Goal: Communication & Community: Answer question/provide support

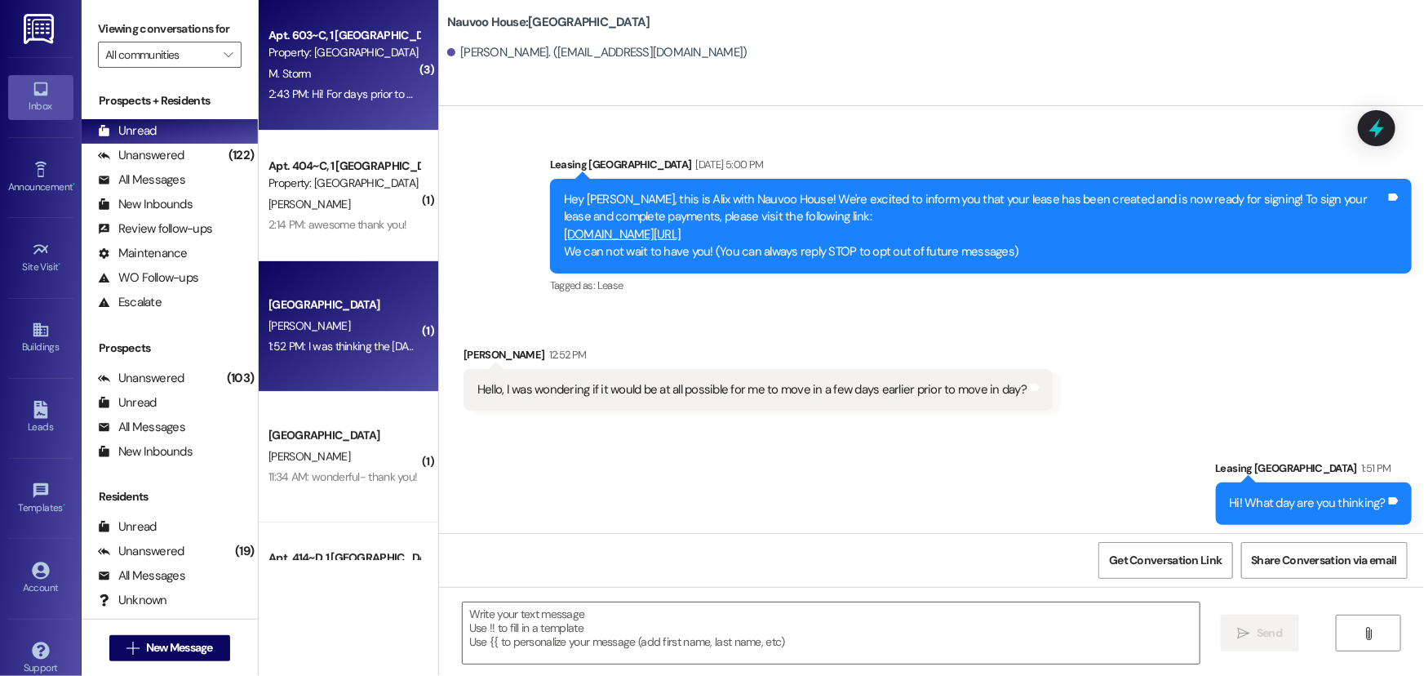
scroll to position [117, 0]
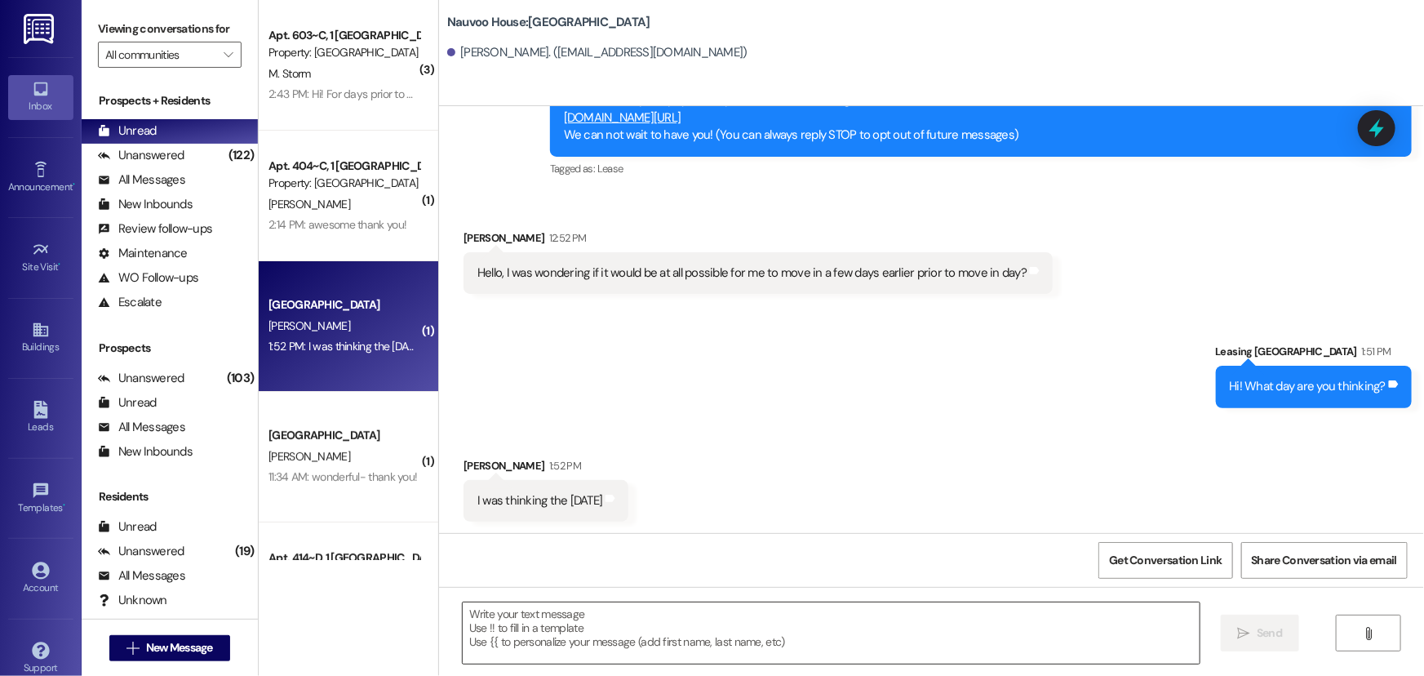
click at [503, 651] on textarea at bounding box center [831, 632] width 737 height 61
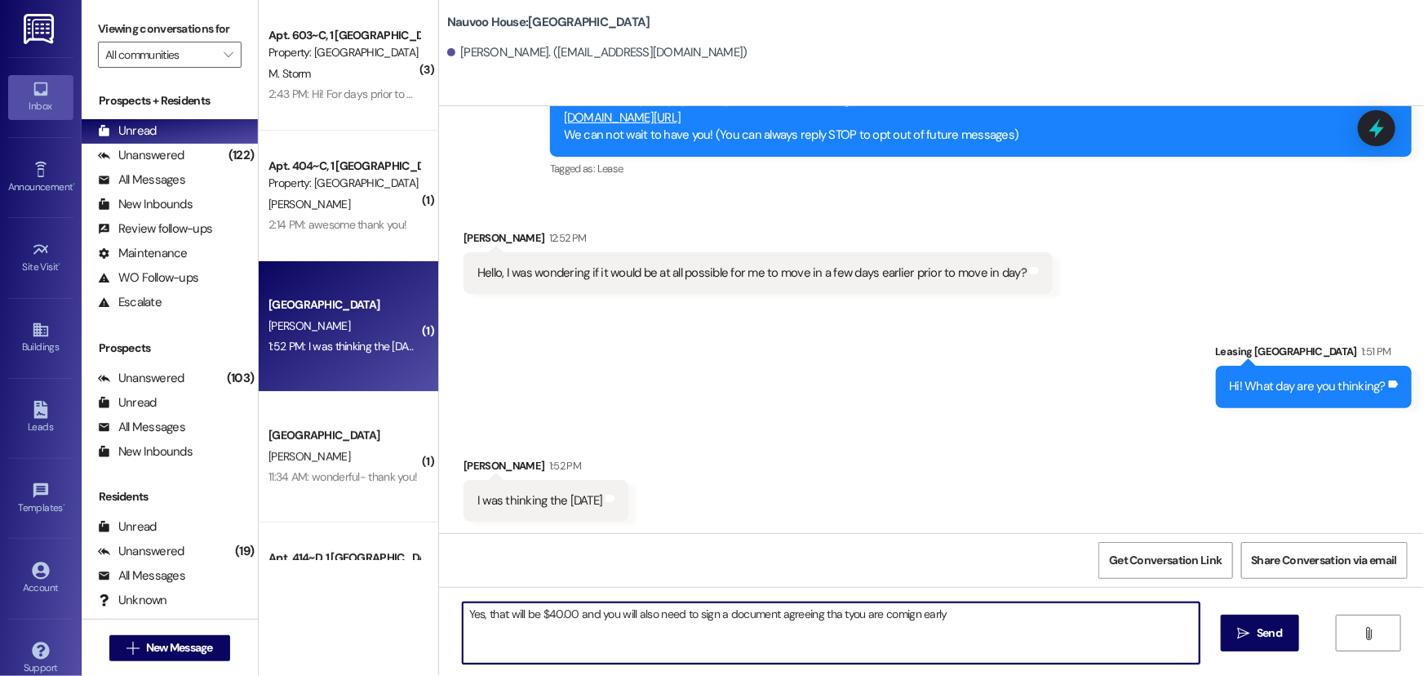
click at [831, 612] on textarea "Yes, that will be $40.00 and you will also need to sign a document agreeing tha…" at bounding box center [831, 632] width 737 height 61
click at [835, 610] on textarea "Yes, that will be $40.00 and you will also need to sign a document agreeing tha…" at bounding box center [831, 632] width 737 height 61
type textarea "Yes, that will be $40.00 and you will also need to sign a document agreeing tha…"
click at [1239, 639] on icon "" at bounding box center [1244, 633] width 12 height 13
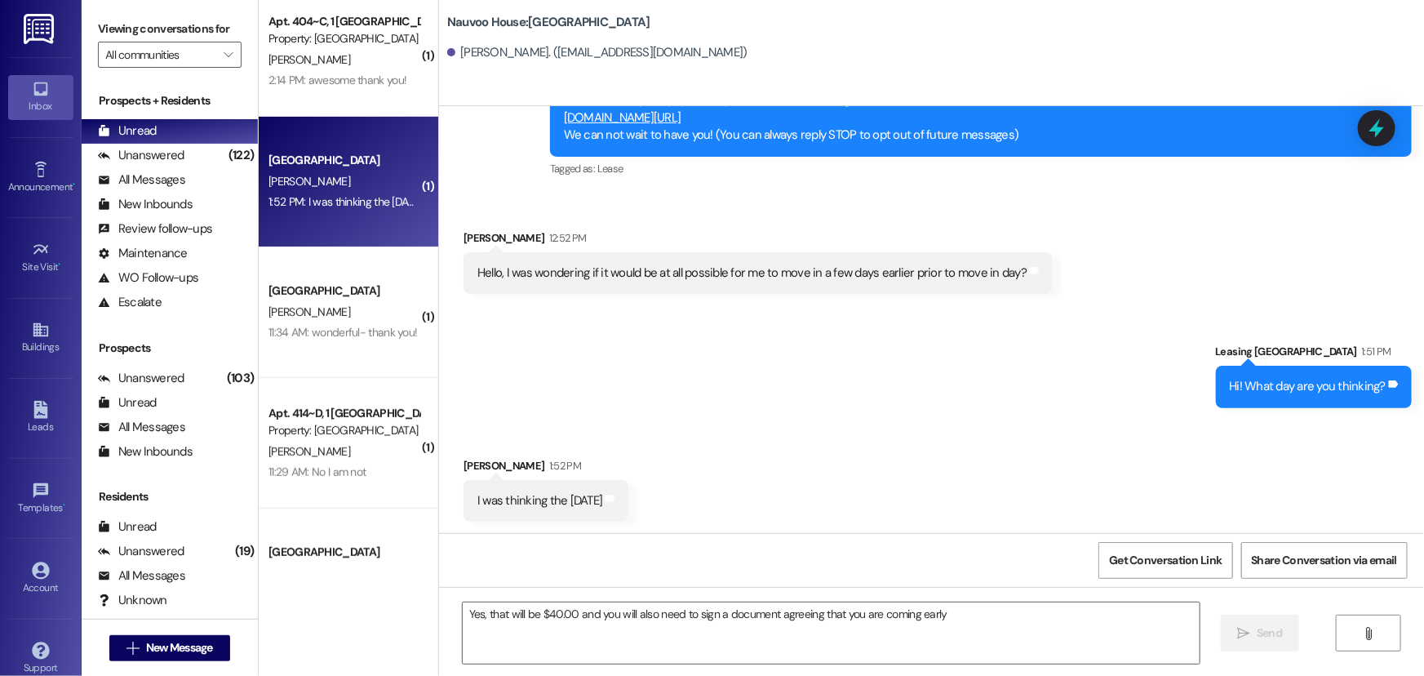
scroll to position [148, 0]
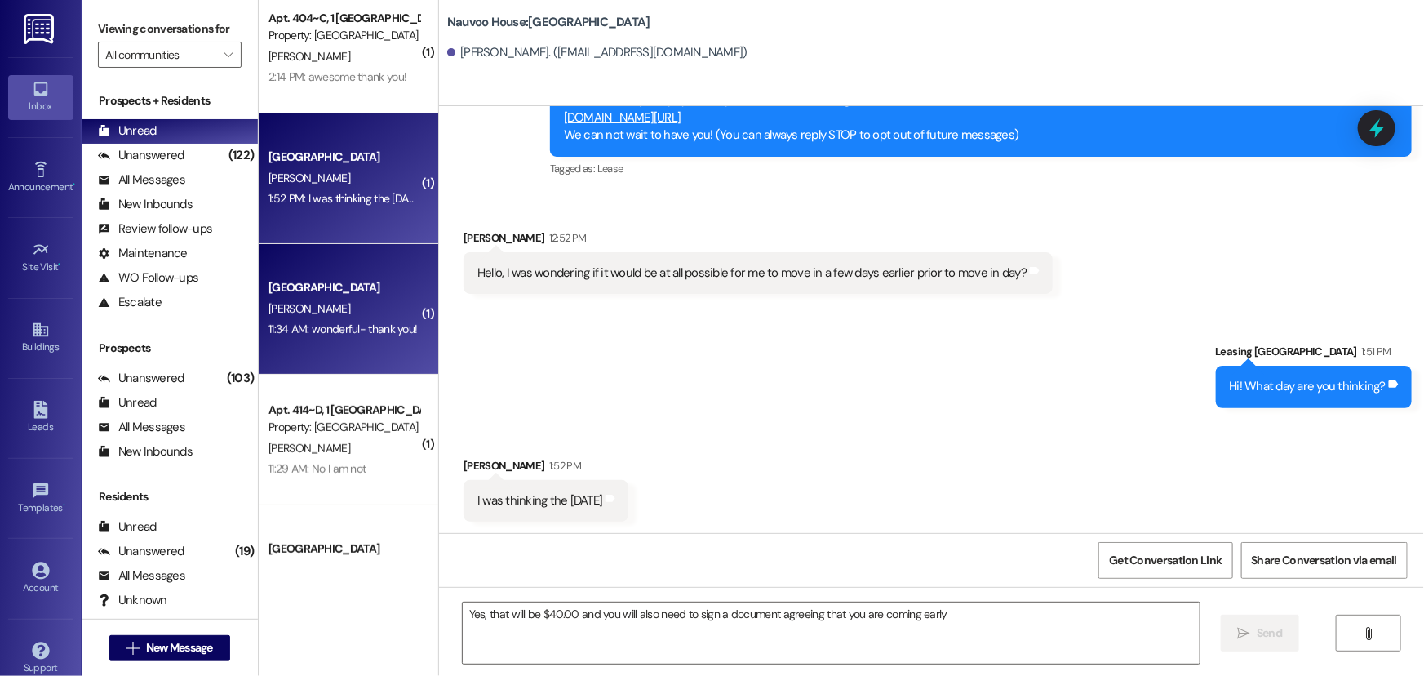
click at [326, 301] on div "[PERSON_NAME]" at bounding box center [344, 309] width 154 height 20
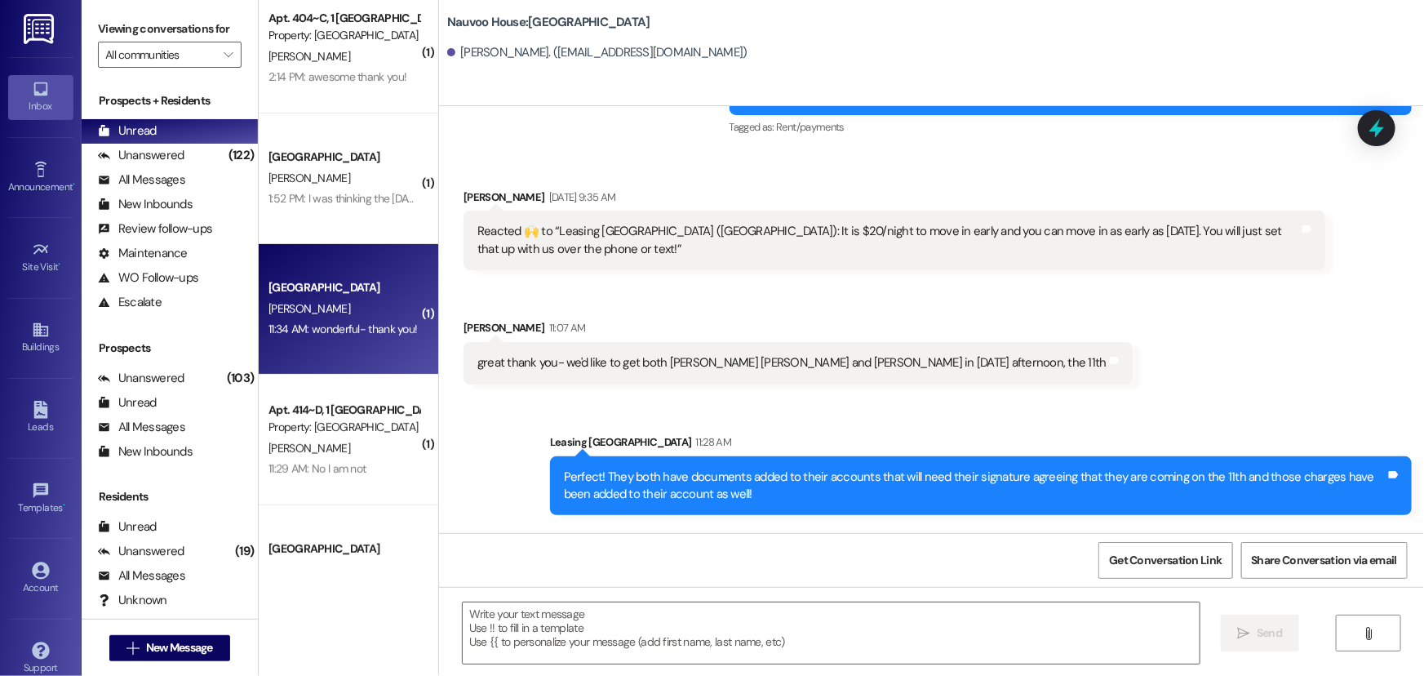
scroll to position [985, 0]
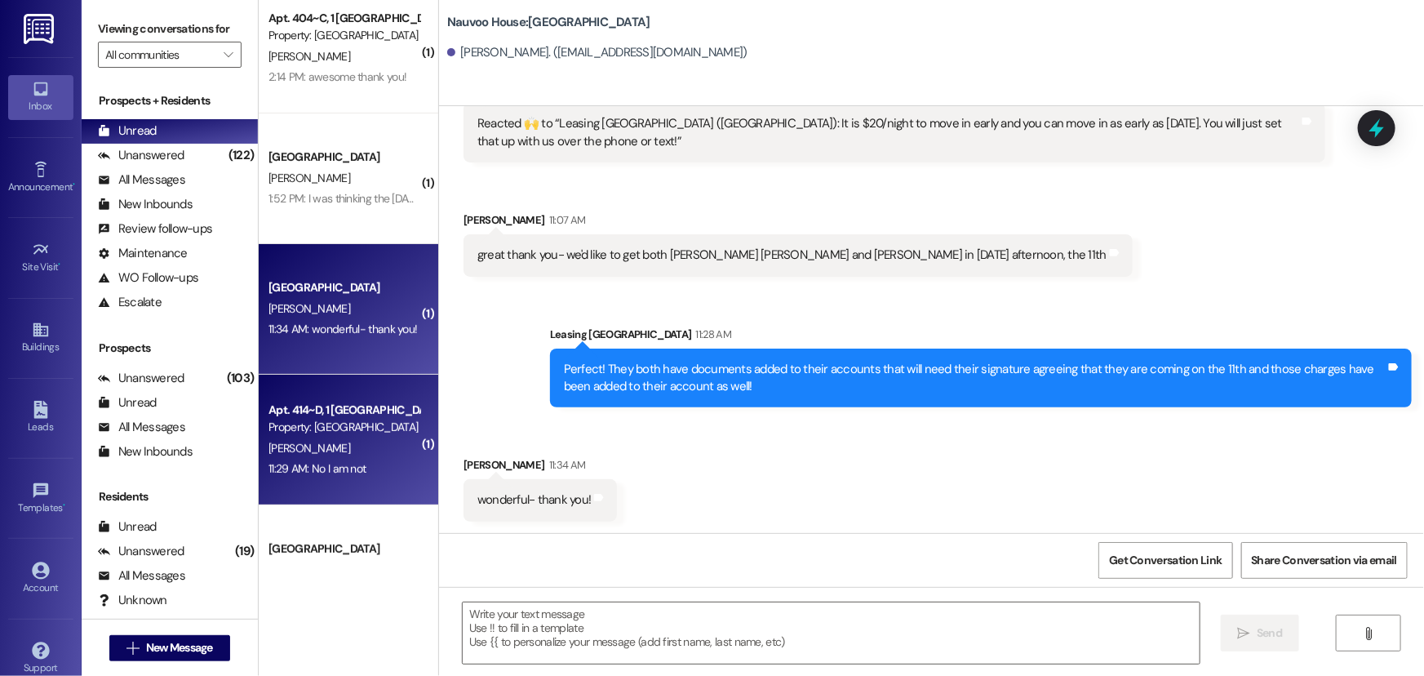
click at [330, 419] on div "Property: [GEOGRAPHIC_DATA]" at bounding box center [343, 427] width 151 height 17
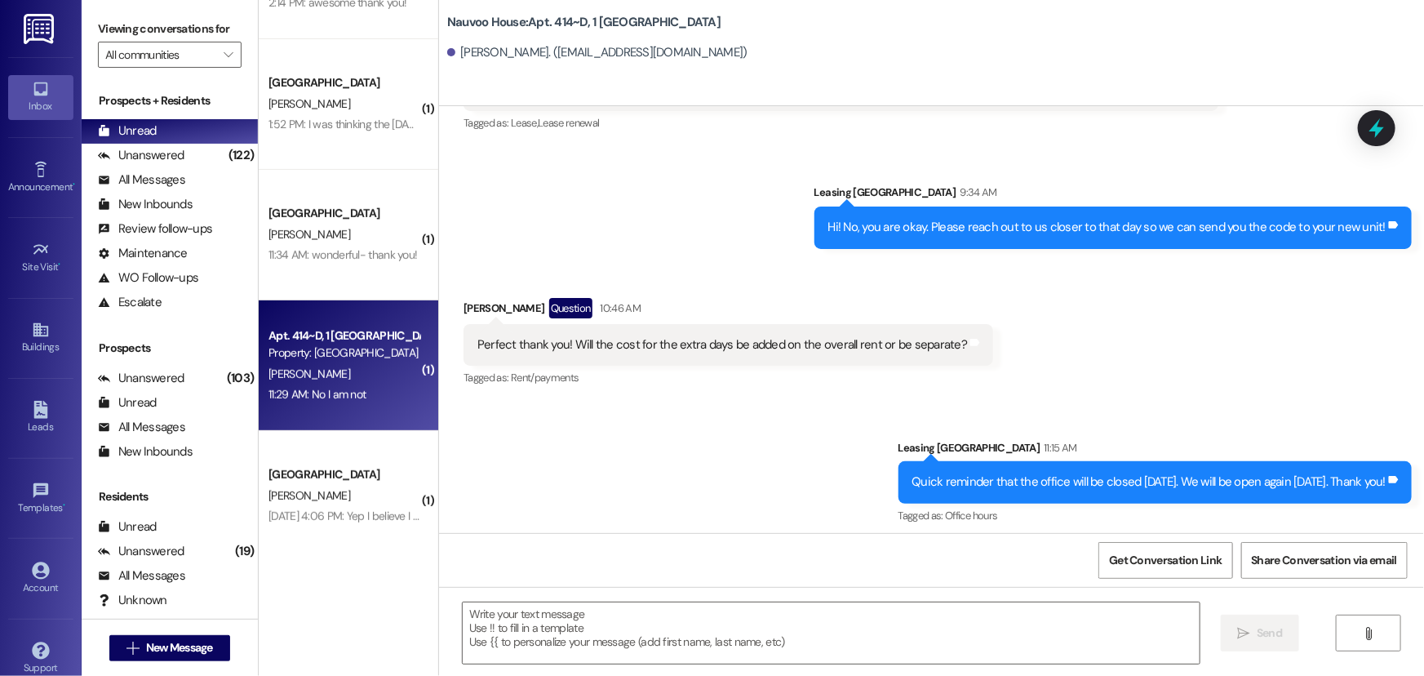
scroll to position [49799, 0]
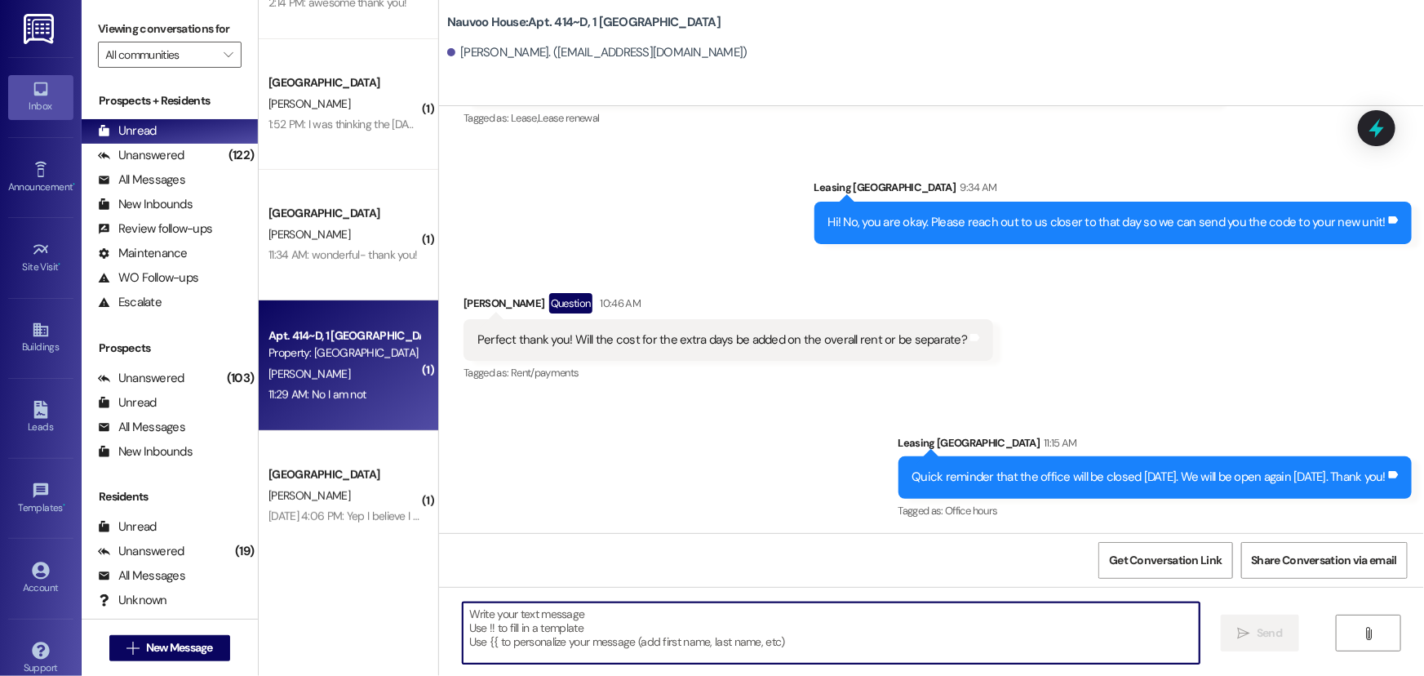
click at [472, 627] on textarea at bounding box center [831, 632] width 737 height 61
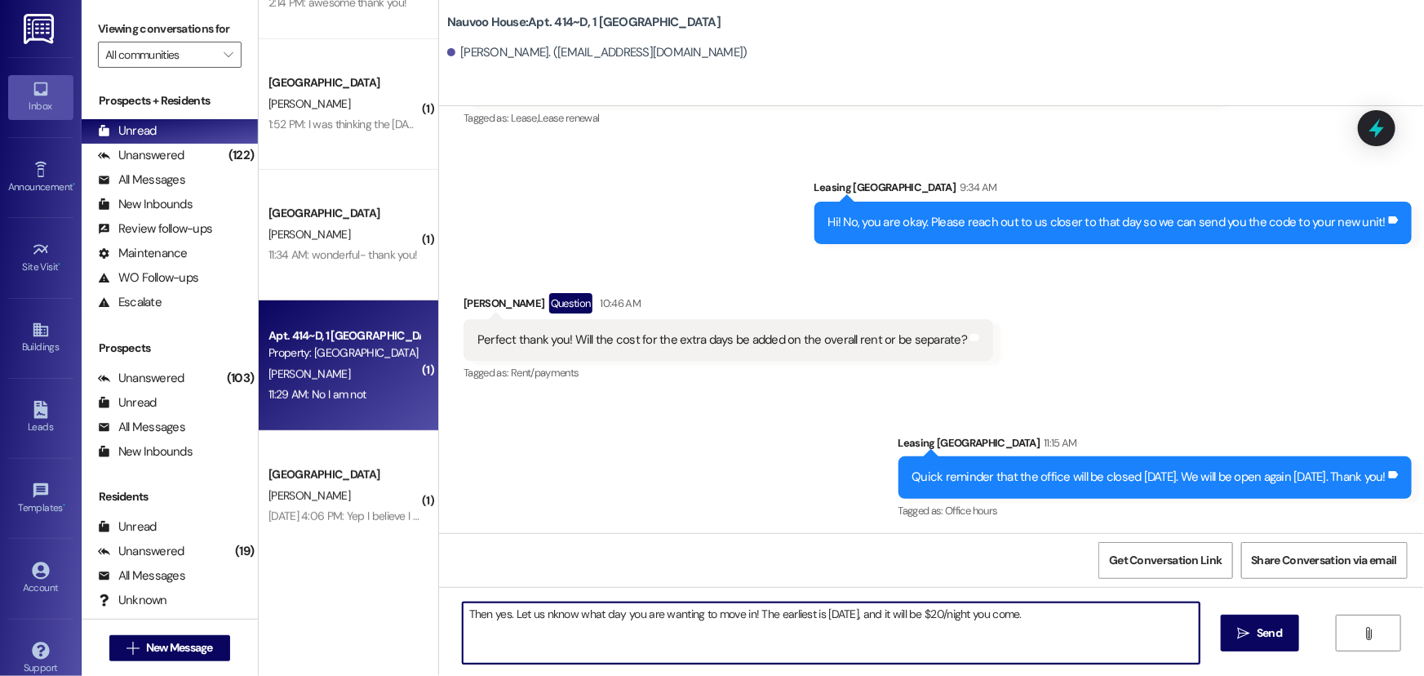
click at [543, 614] on textarea "Then yes. Let us nknow what day you are wanting to move in! The earliest is [DA…" at bounding box center [831, 632] width 737 height 61
type textarea "Then yes. Let us know what day you are wanting to move in! The earliest is [DAT…"
click at [1256, 633] on span "Send" at bounding box center [1268, 632] width 25 height 17
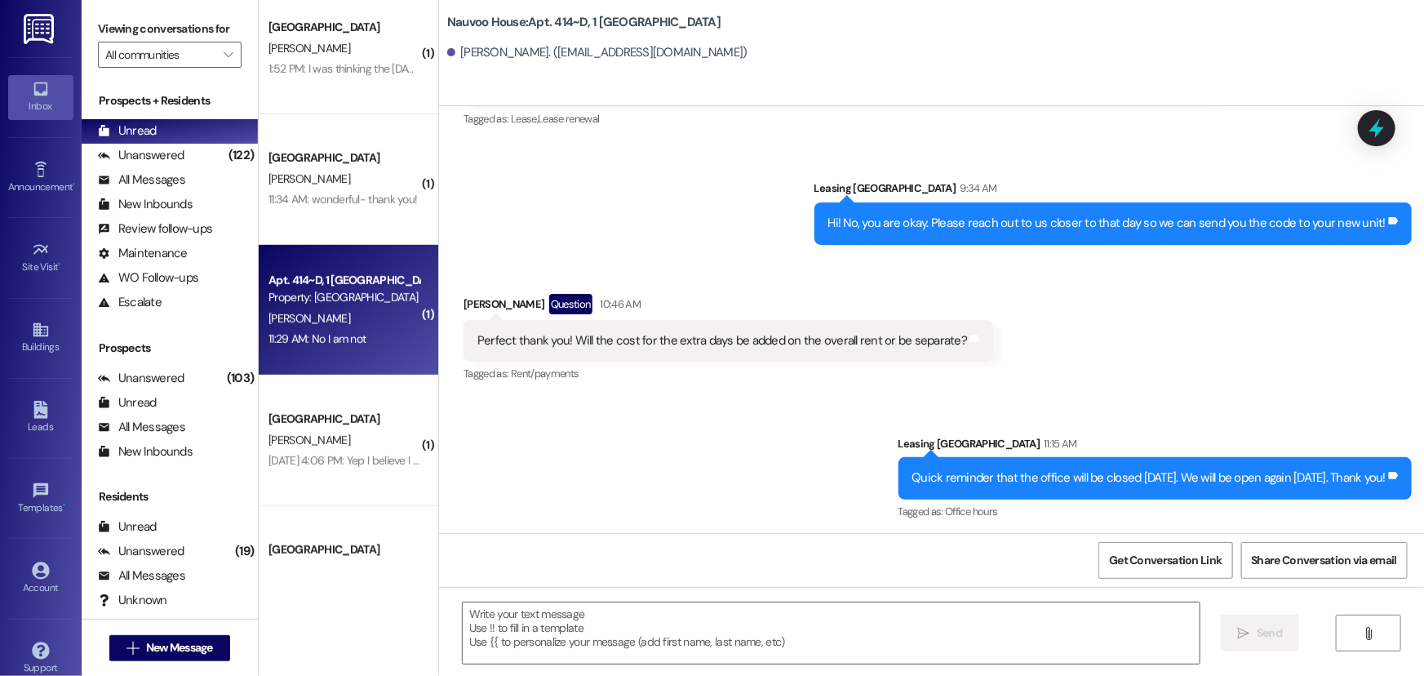
scroll to position [445, 0]
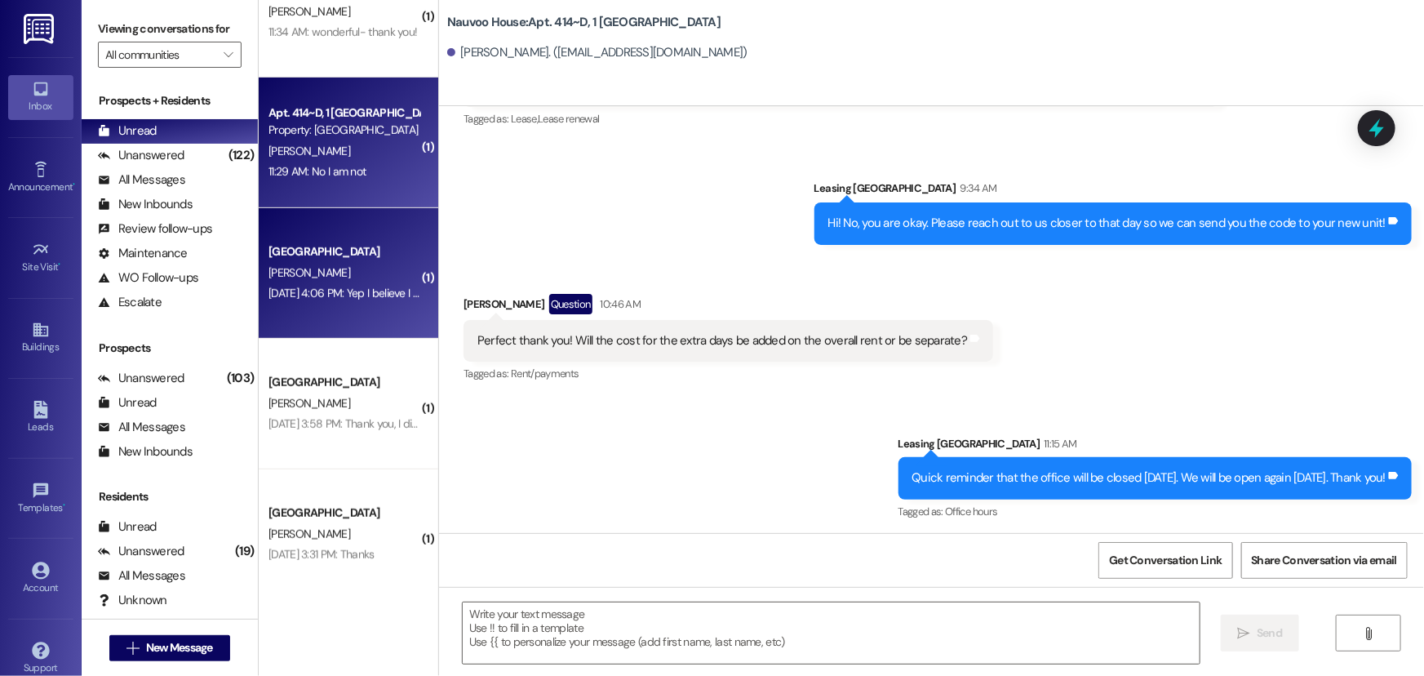
click at [343, 263] on div "[PERSON_NAME]" at bounding box center [344, 273] width 154 height 20
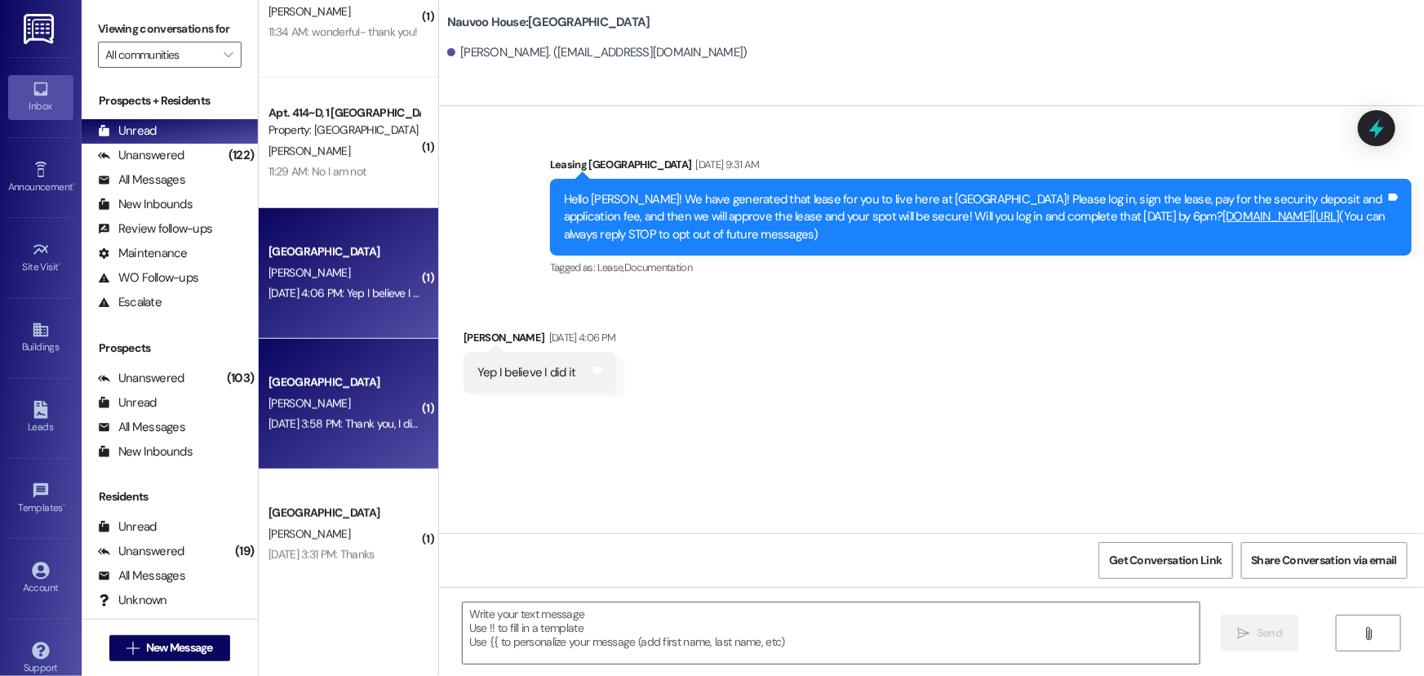
click at [352, 414] on div "[DATE] 3:58 PM: Thank you, I didn't mean to start an application. I have a room…" at bounding box center [344, 424] width 154 height 20
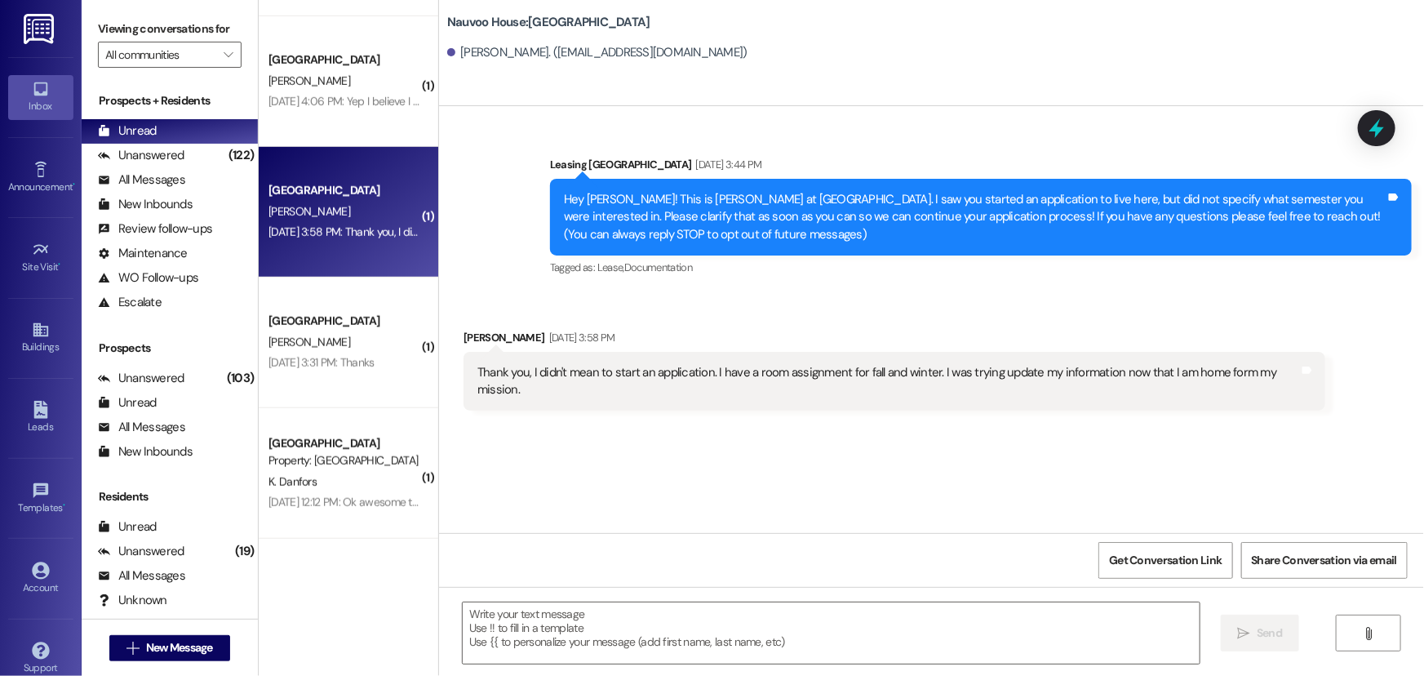
scroll to position [742, 0]
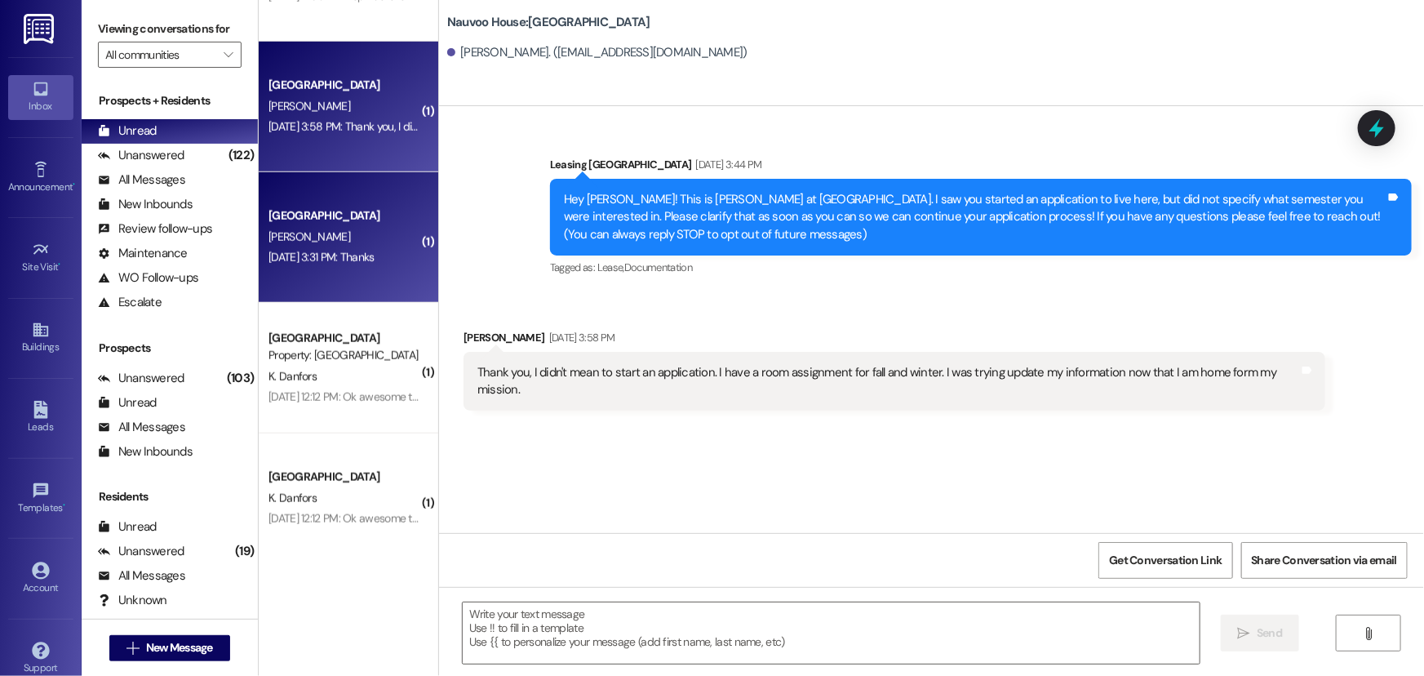
click at [309, 261] on div "[DATE] 3:31 PM: Thanks [DATE] 3:31 PM: Thanks" at bounding box center [321, 257] width 106 height 15
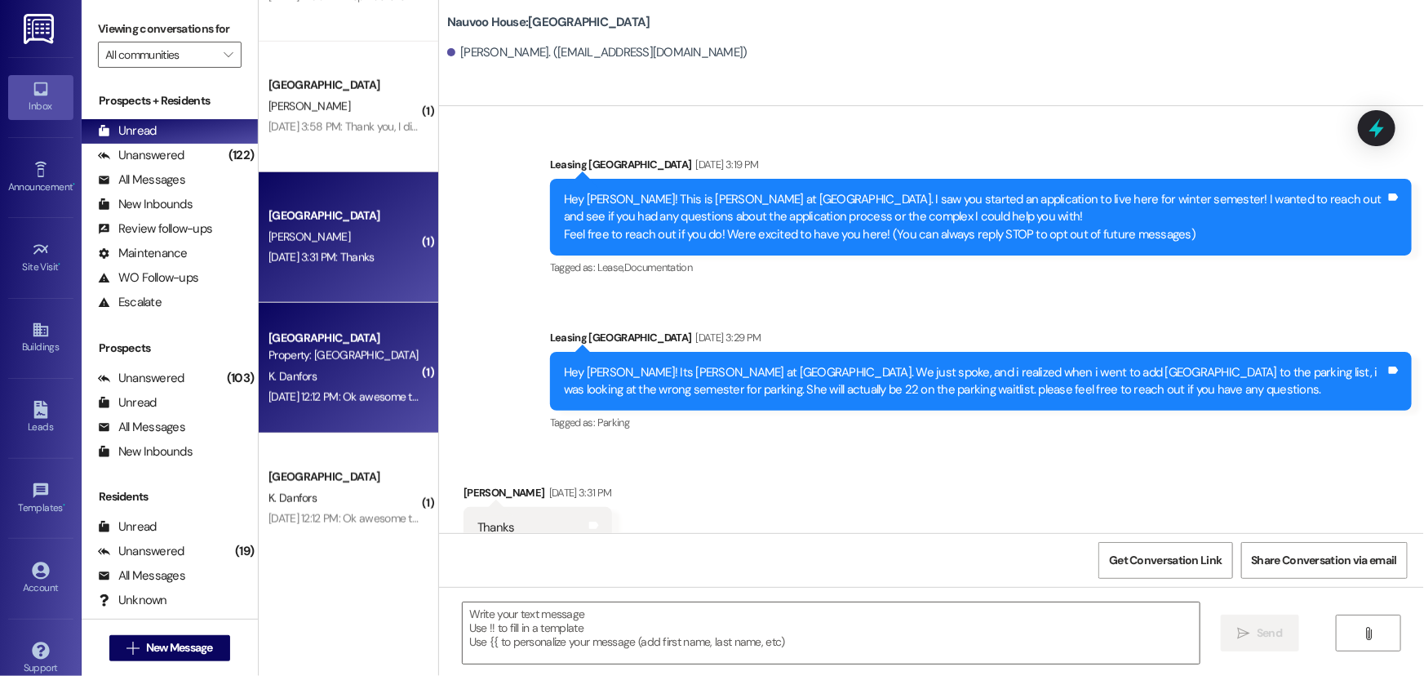
scroll to position [27, 0]
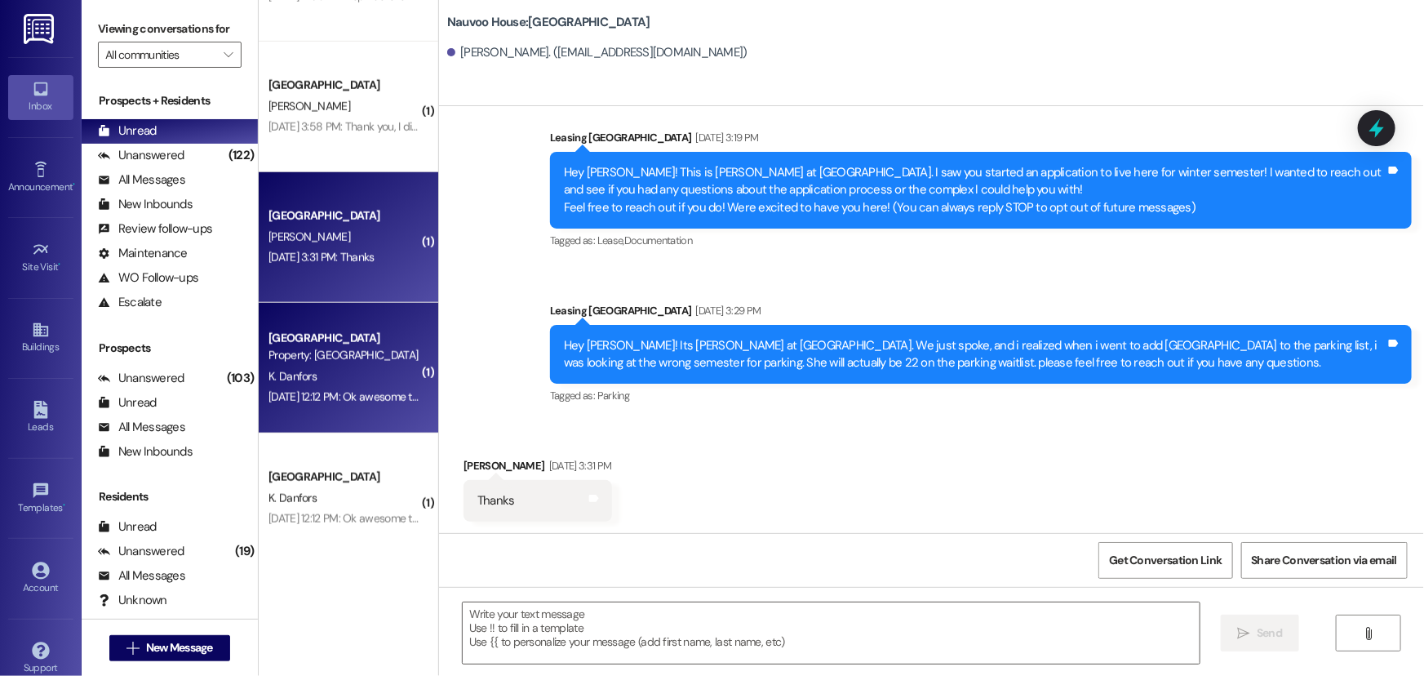
click at [338, 356] on div "Property: [GEOGRAPHIC_DATA]" at bounding box center [343, 355] width 151 height 17
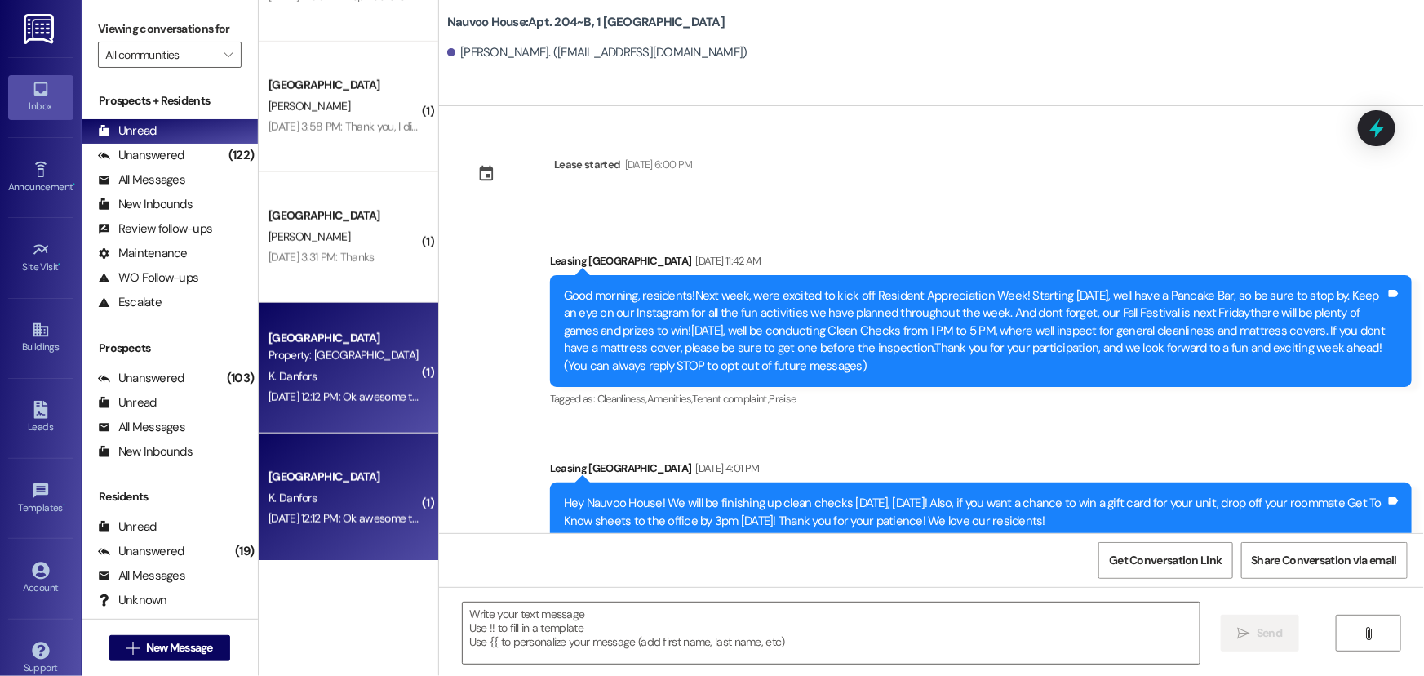
scroll to position [37373, 0]
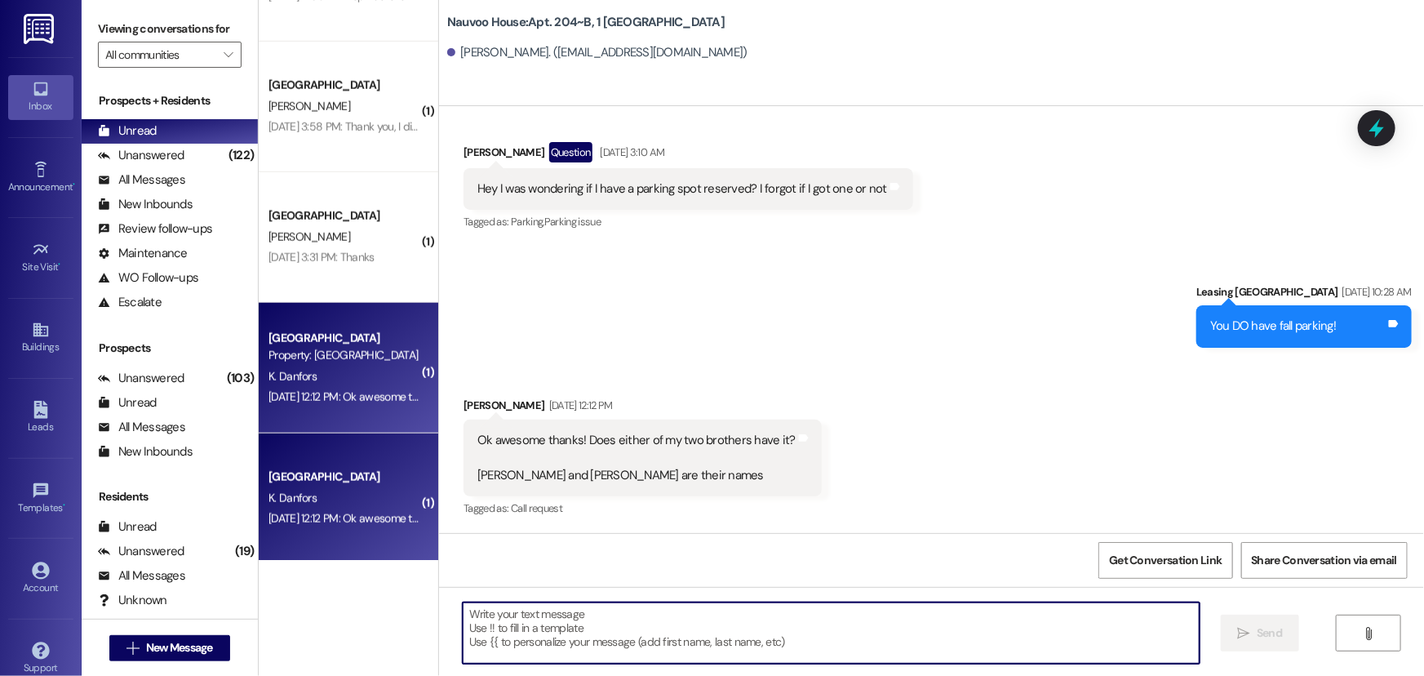
click at [555, 631] on textarea at bounding box center [831, 632] width 737 height 61
type textarea "They will have to reach out to us and ask (:"
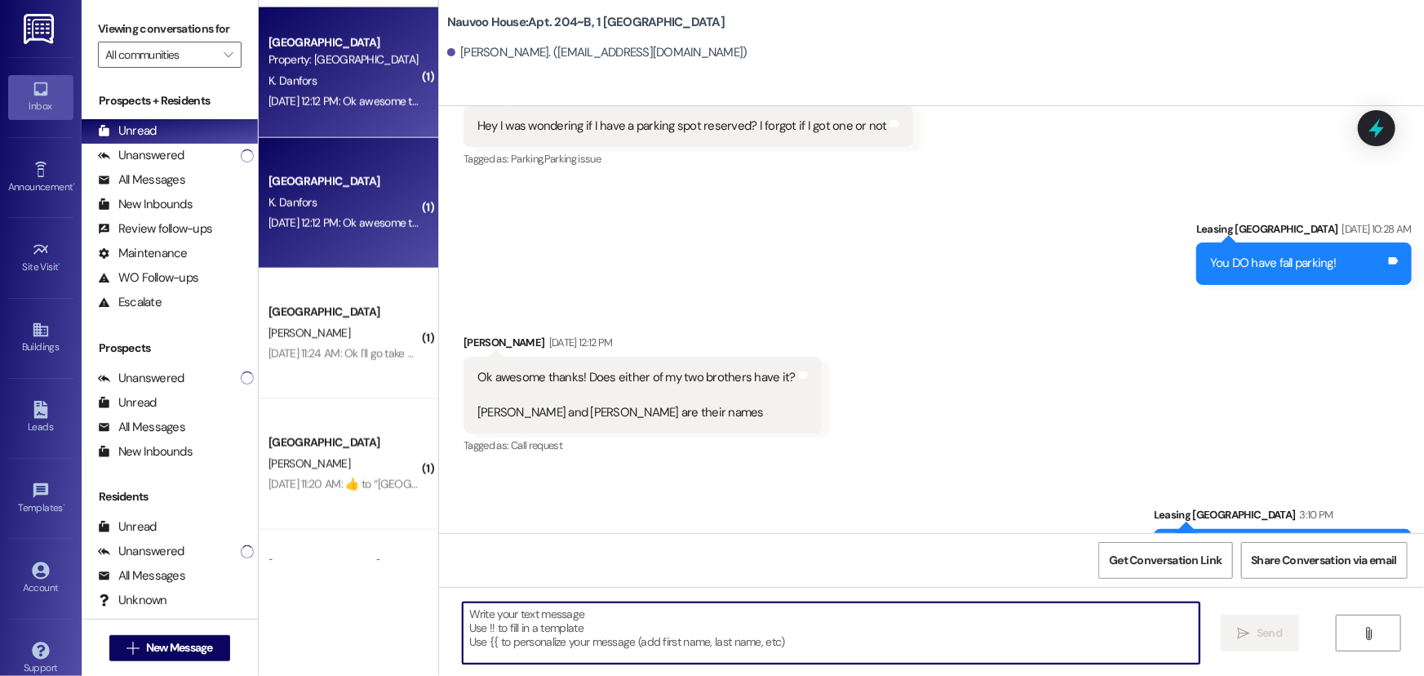
scroll to position [1038, 0]
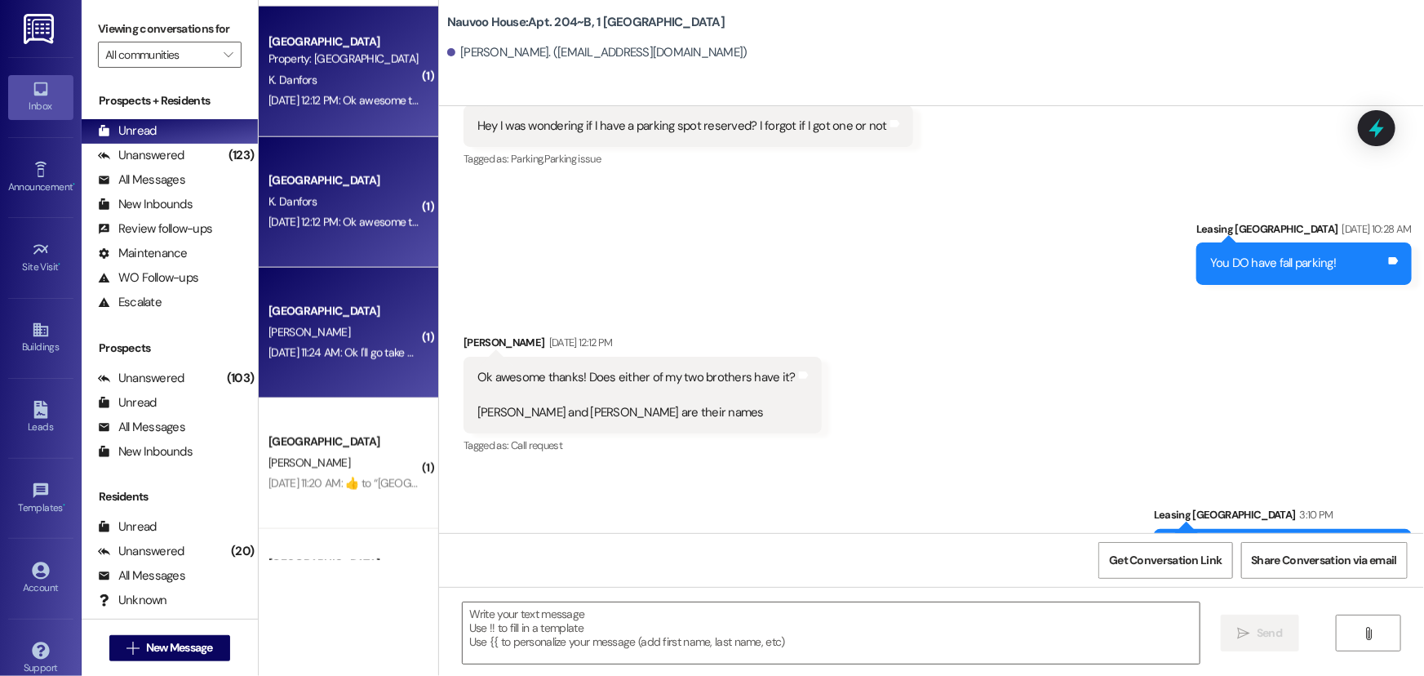
click at [317, 358] on div "[DATE] 11:24 AM: Ok I'll go take a look! Thanks [DATE] 11:24 AM: Ok I'll go tak…" at bounding box center [371, 352] width 206 height 15
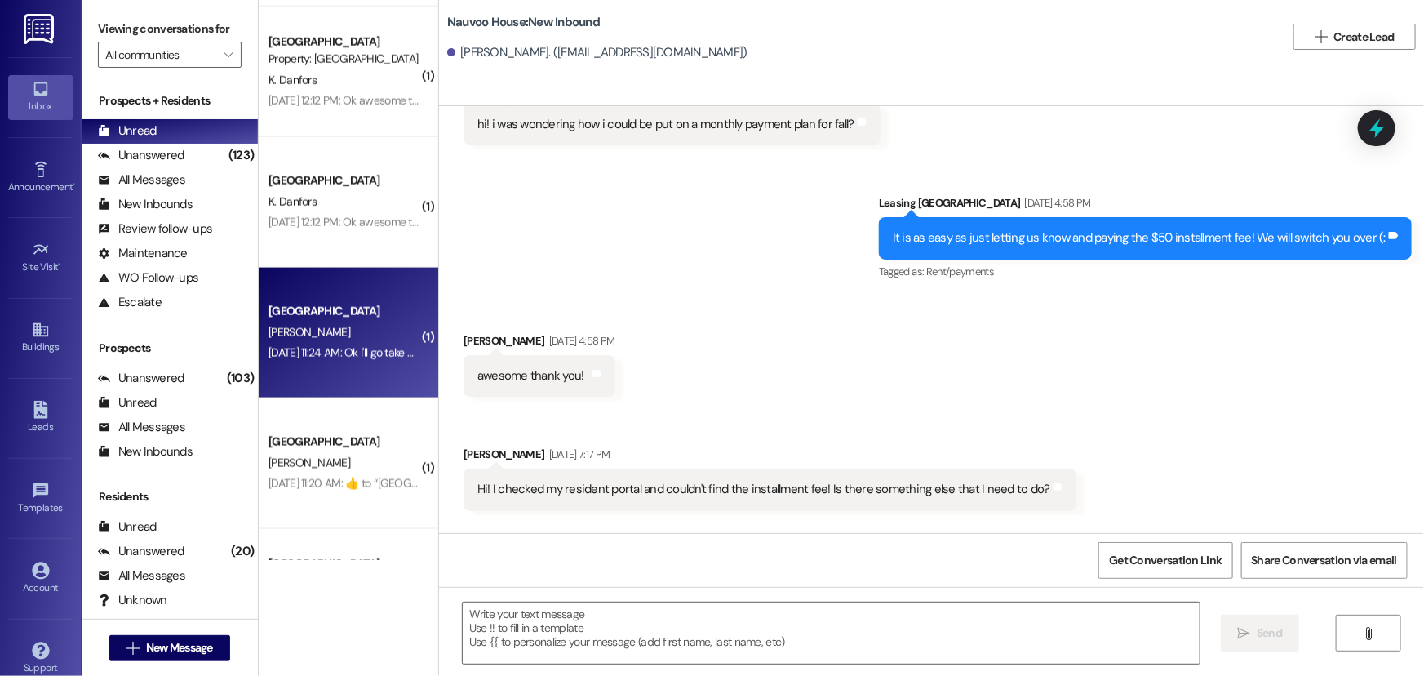
scroll to position [2099, 0]
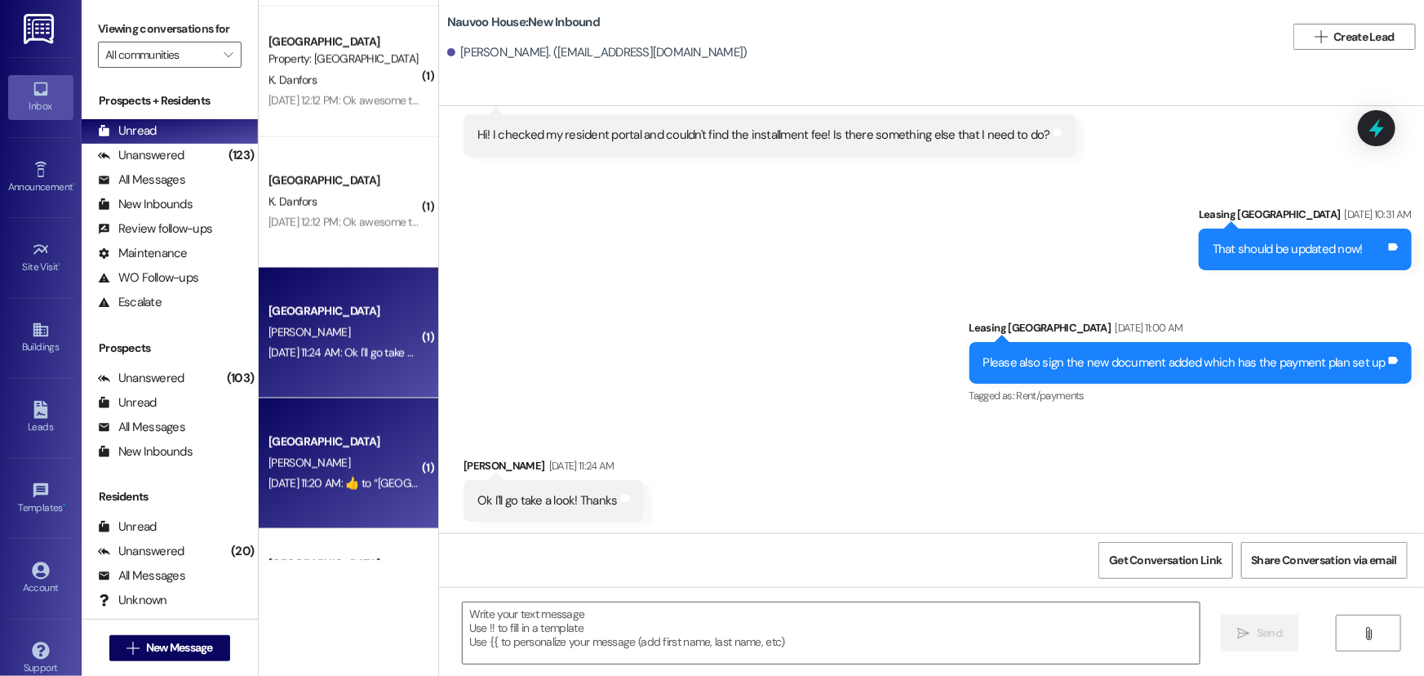
click at [335, 434] on div "[GEOGRAPHIC_DATA]" at bounding box center [343, 441] width 151 height 17
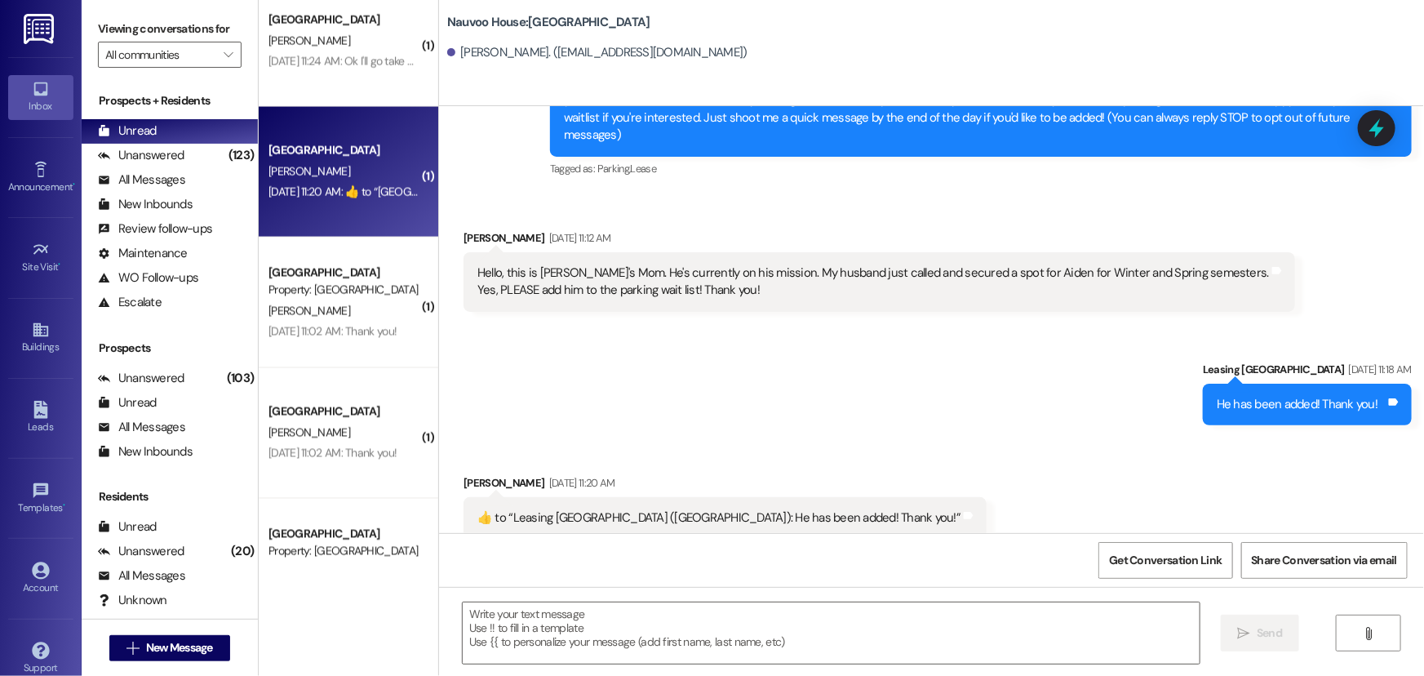
scroll to position [1335, 0]
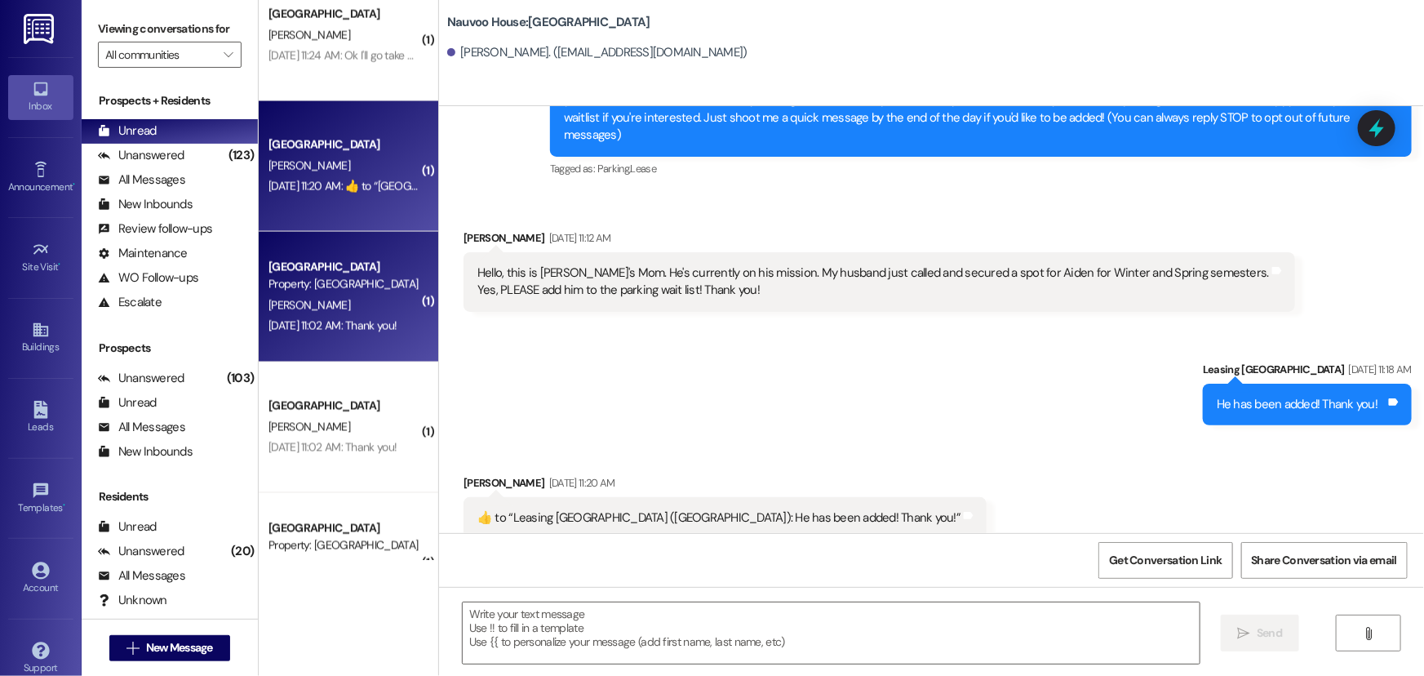
click at [355, 340] on div "[GEOGRAPHIC_DATA] Prospect Property: [GEOGRAPHIC_DATA] [PERSON_NAME] [DATE] 11:…" at bounding box center [348, 297] width 179 height 131
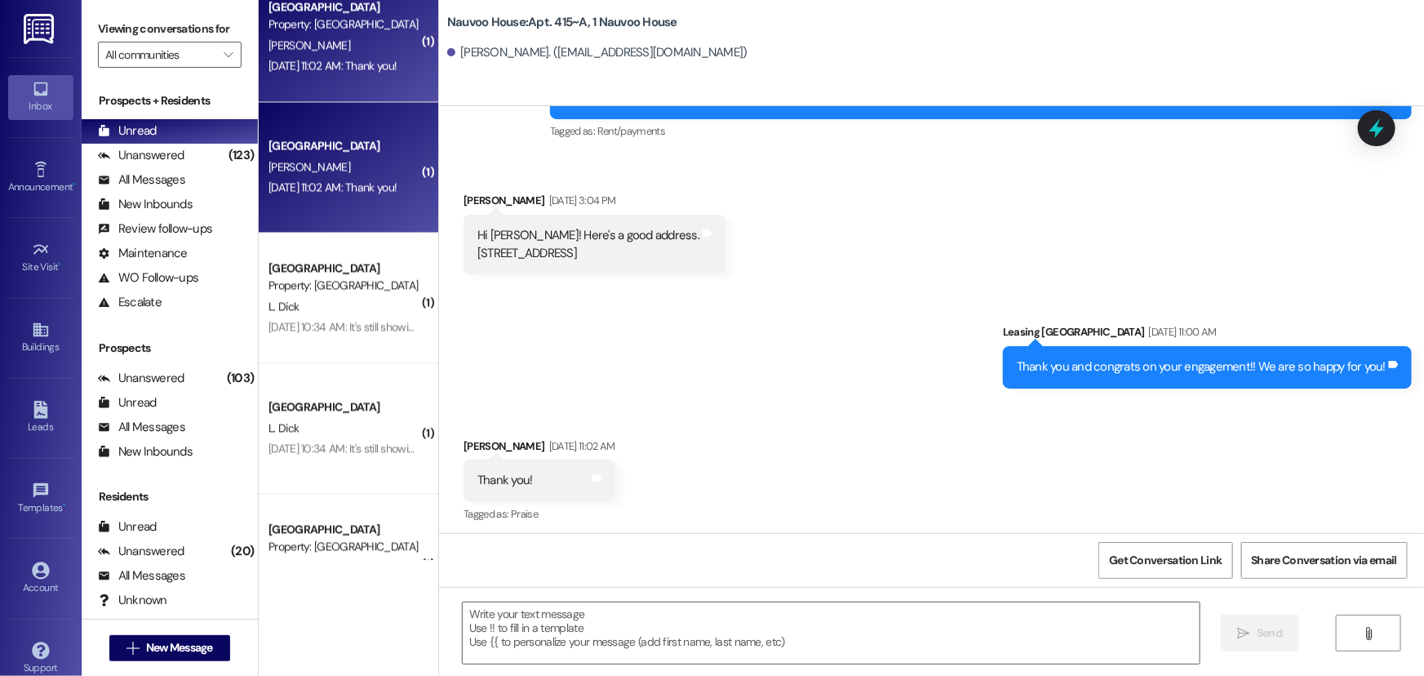
scroll to position [1632, 0]
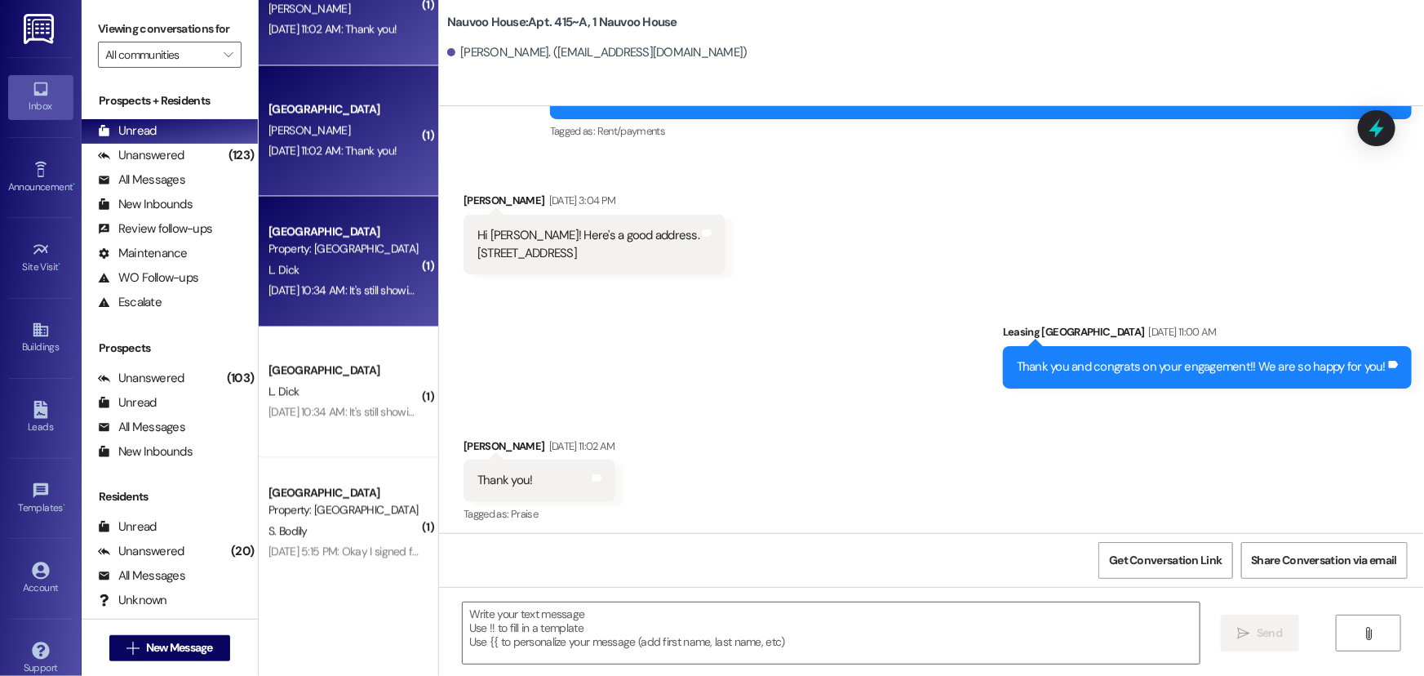
click at [350, 314] on div "[GEOGRAPHIC_DATA] Prospect Property: [GEOGRAPHIC_DATA] L. Dick [DATE] 10:34 AM:…" at bounding box center [348, 261] width 179 height 131
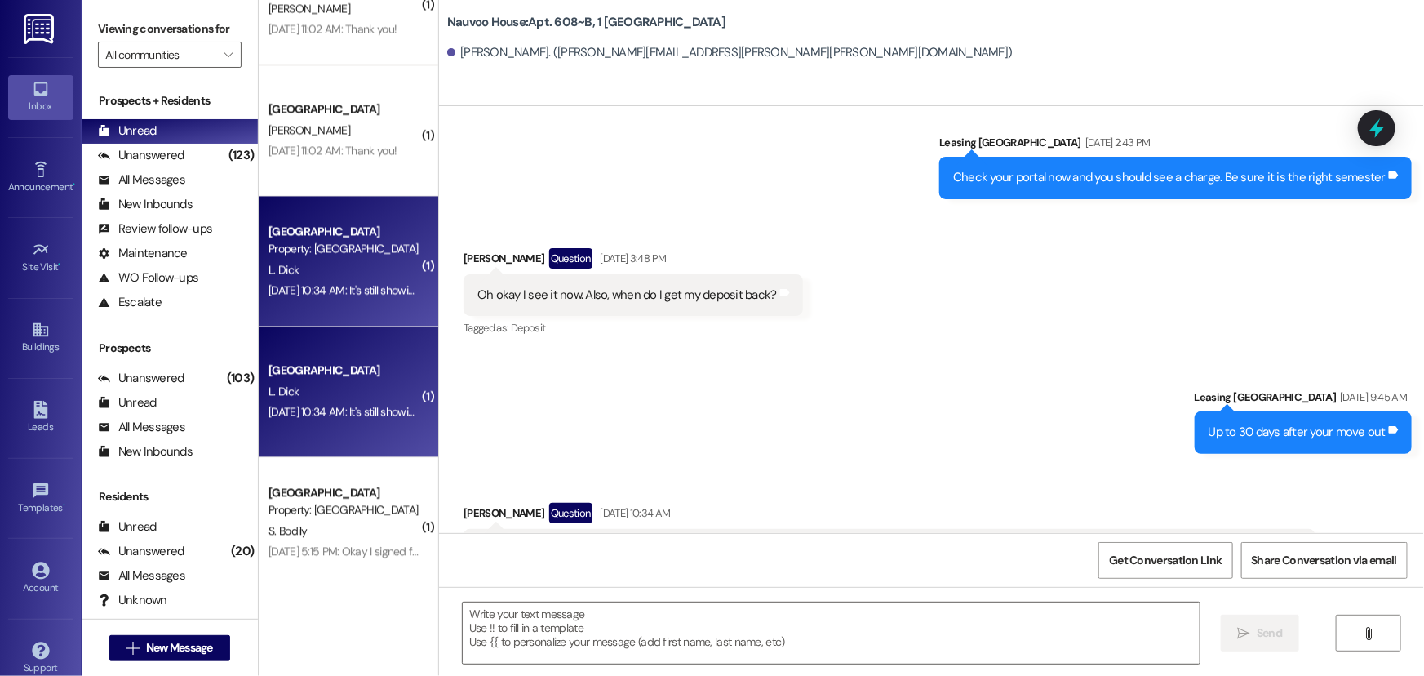
scroll to position [17197, 0]
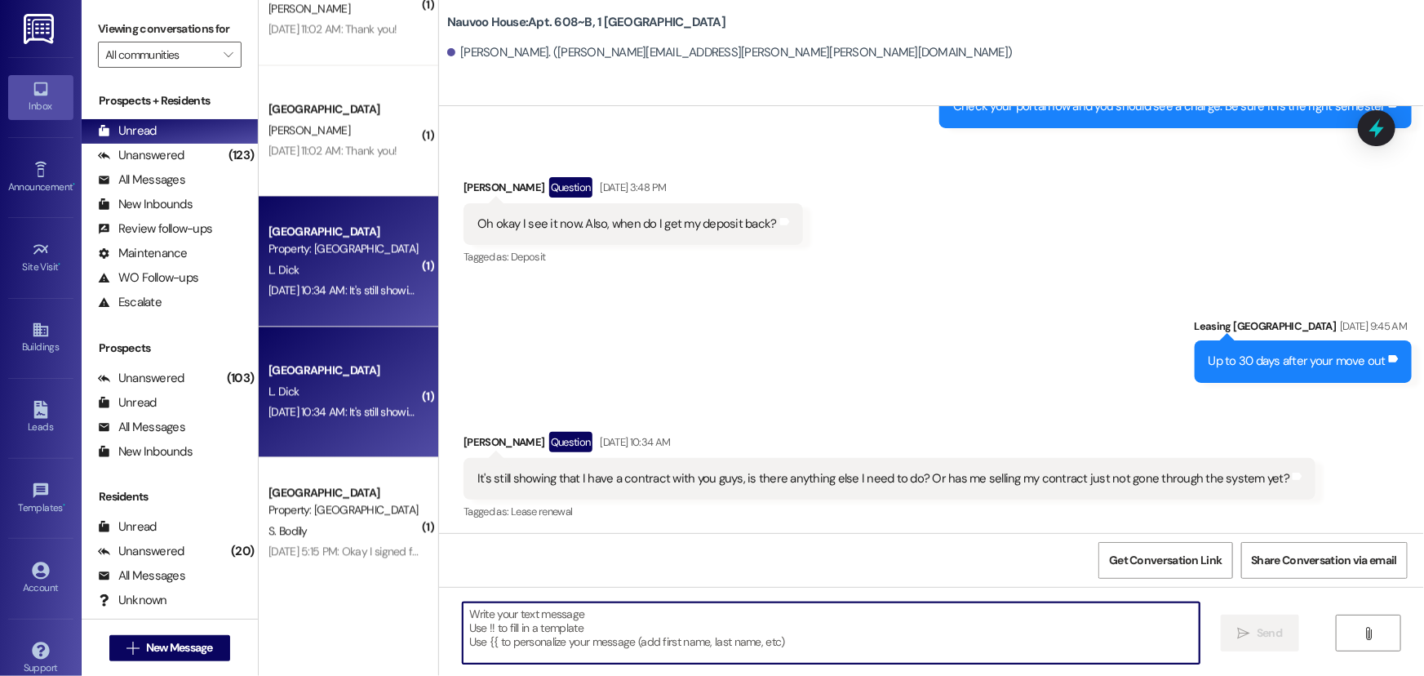
click at [731, 606] on textarea at bounding box center [831, 632] width 737 height 61
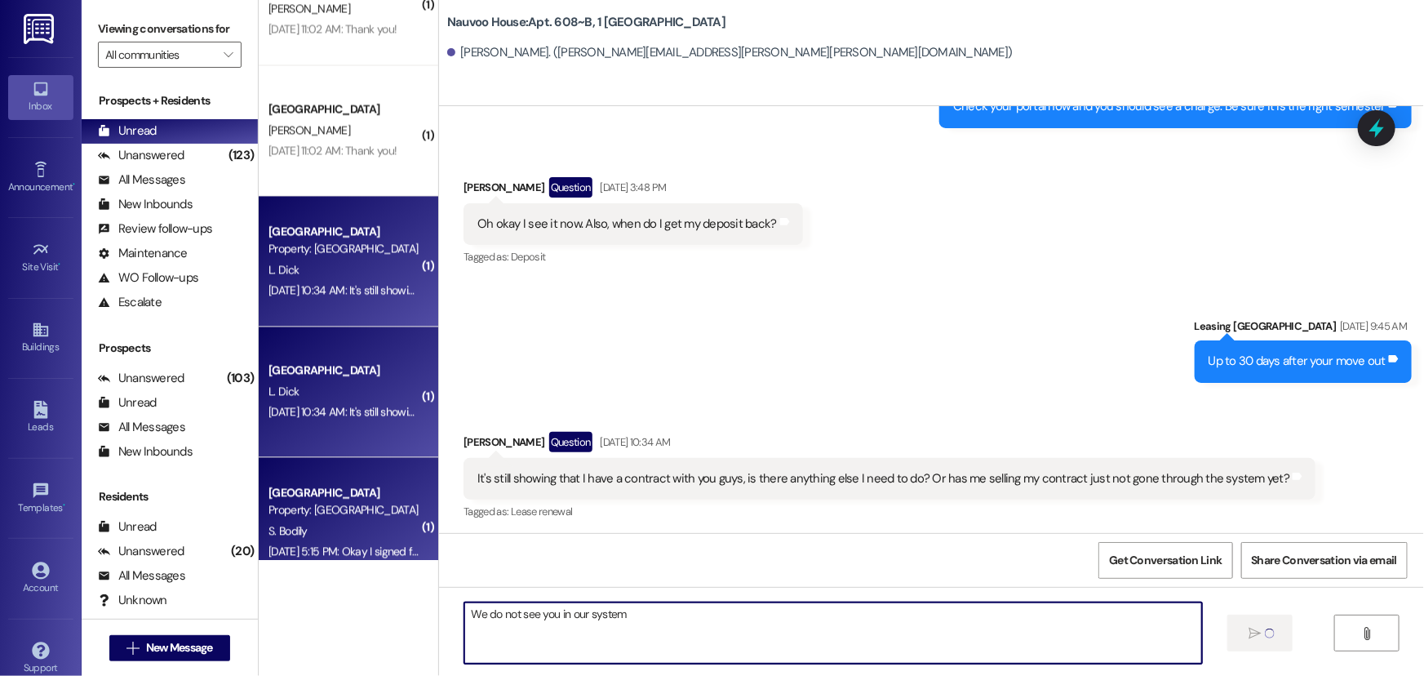
type textarea "We do not see you in our system"
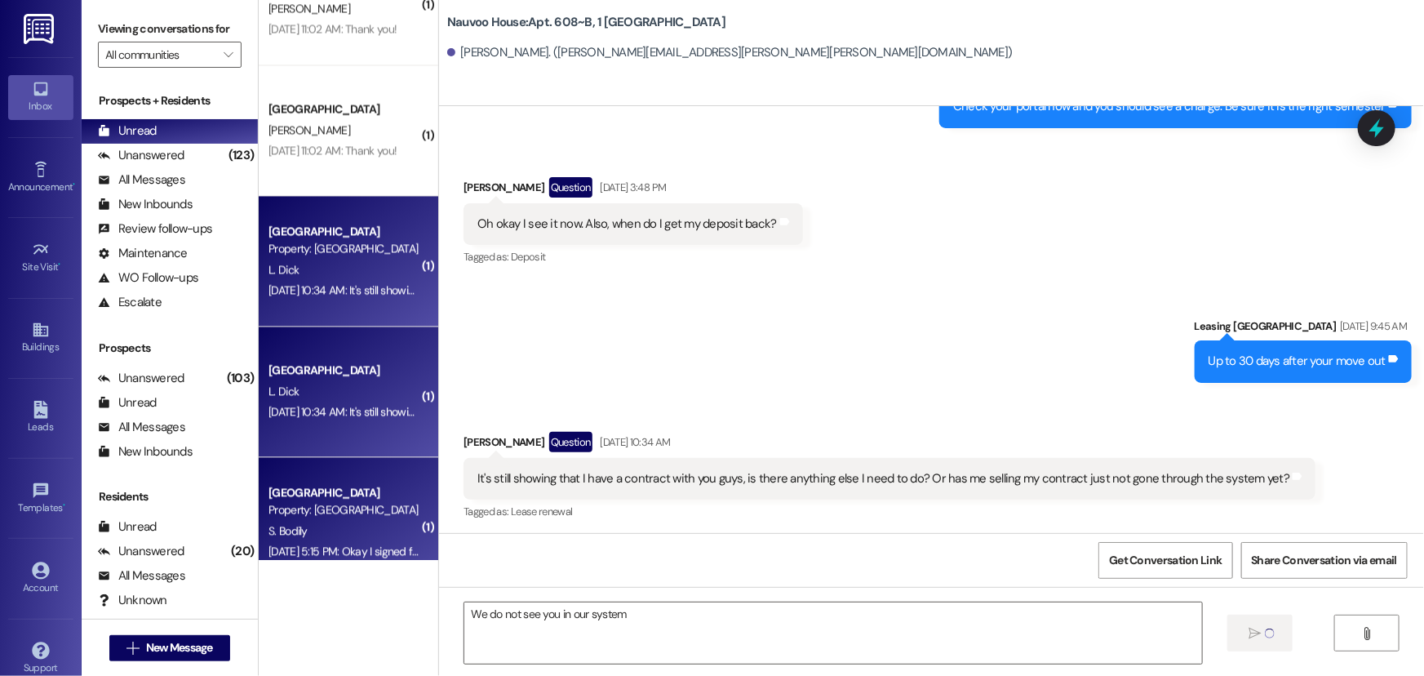
click at [370, 522] on div "S. Bodily" at bounding box center [344, 531] width 154 height 20
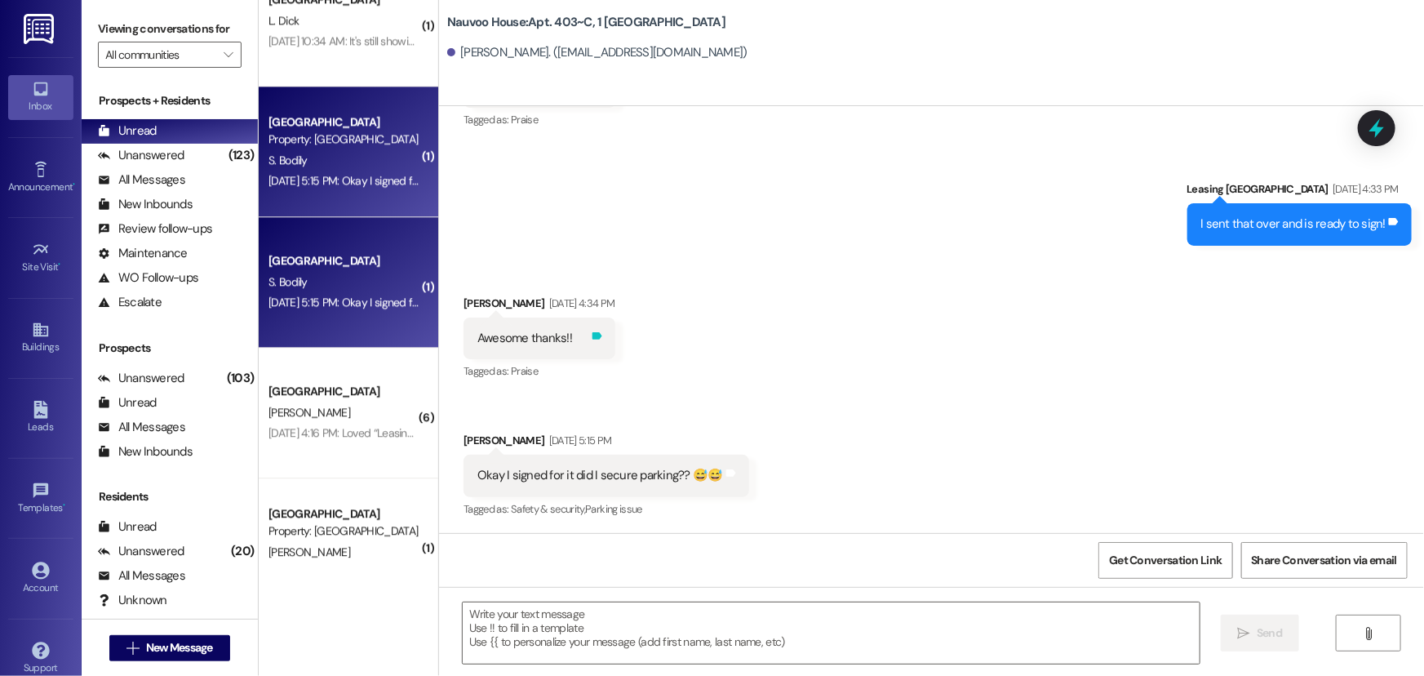
scroll to position [7258, 0]
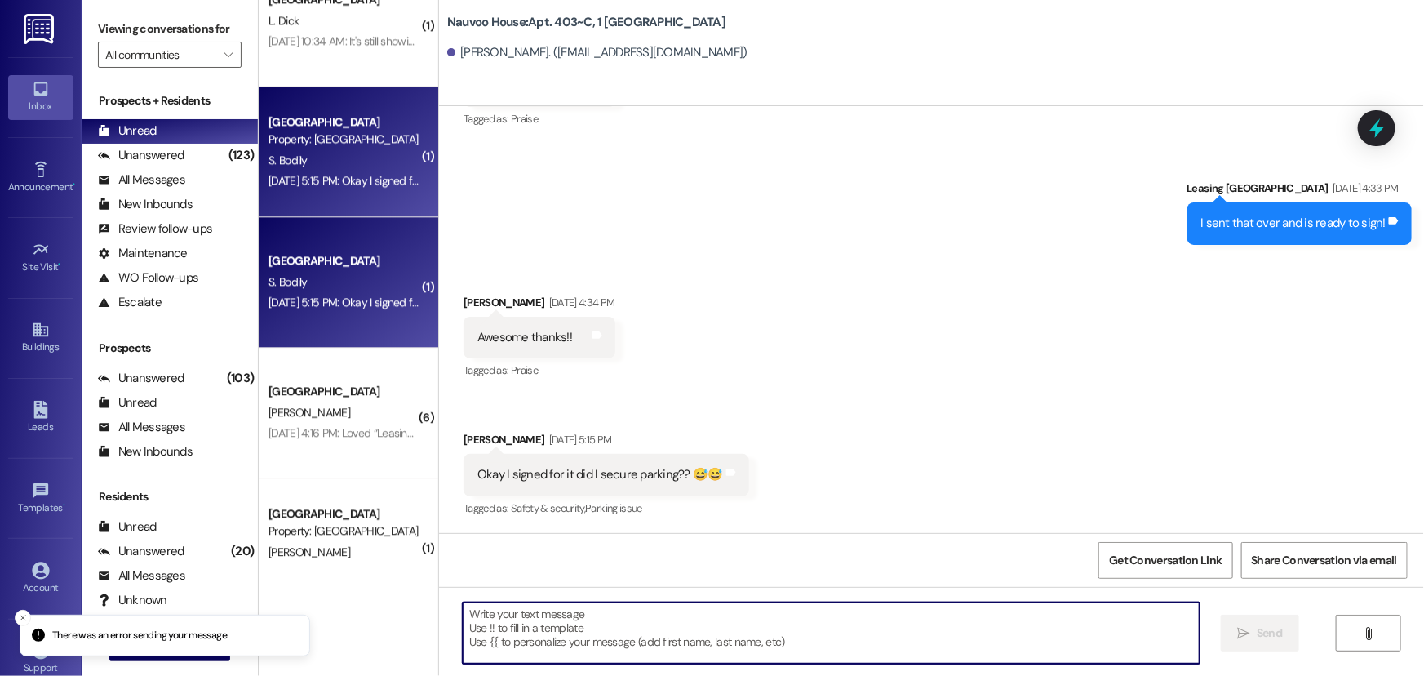
click at [547, 632] on textarea at bounding box center [831, 632] width 737 height 61
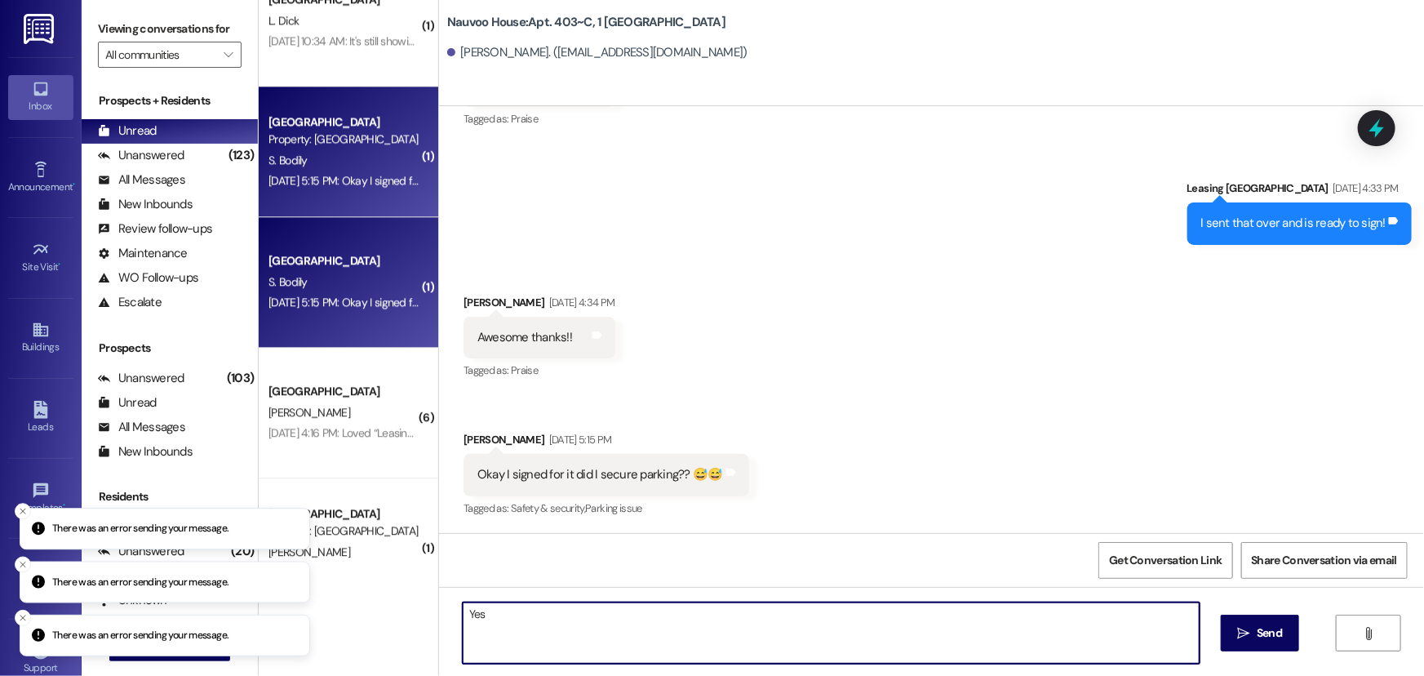
type textarea "Yes!"
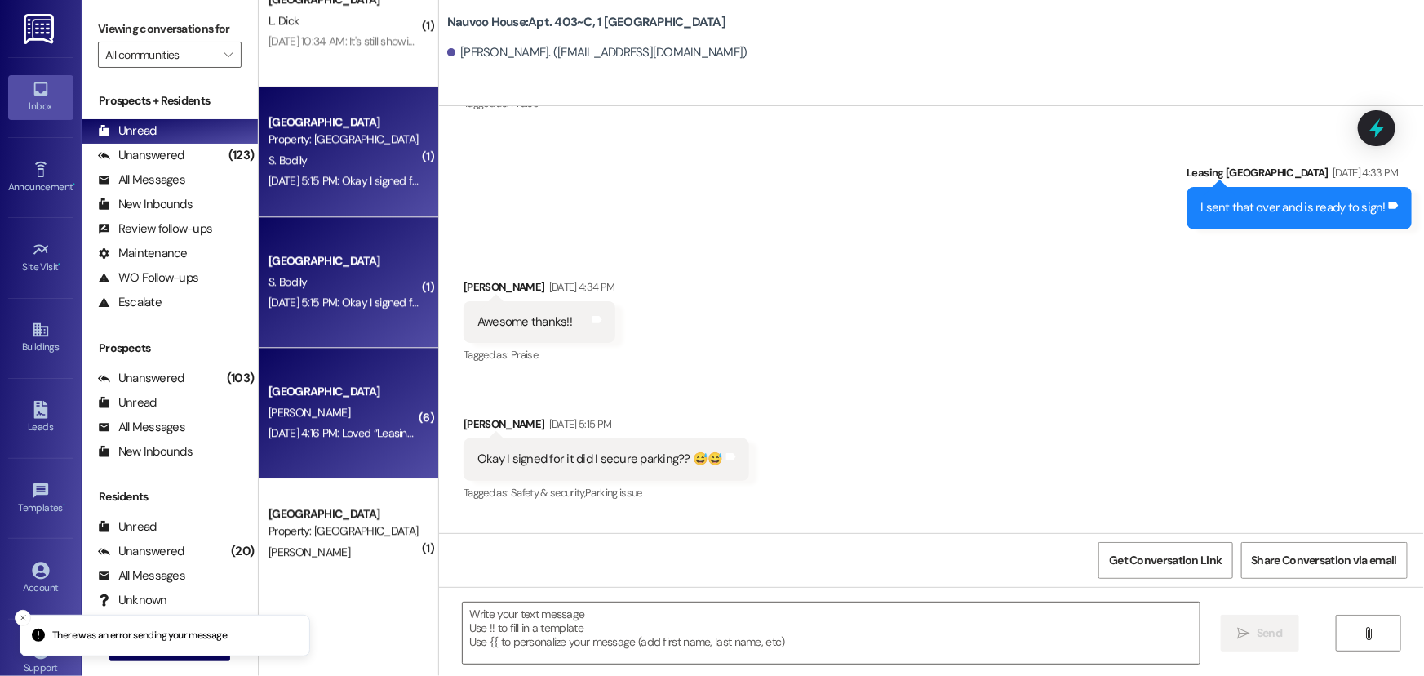
click at [326, 393] on div "[GEOGRAPHIC_DATA]" at bounding box center [343, 391] width 151 height 17
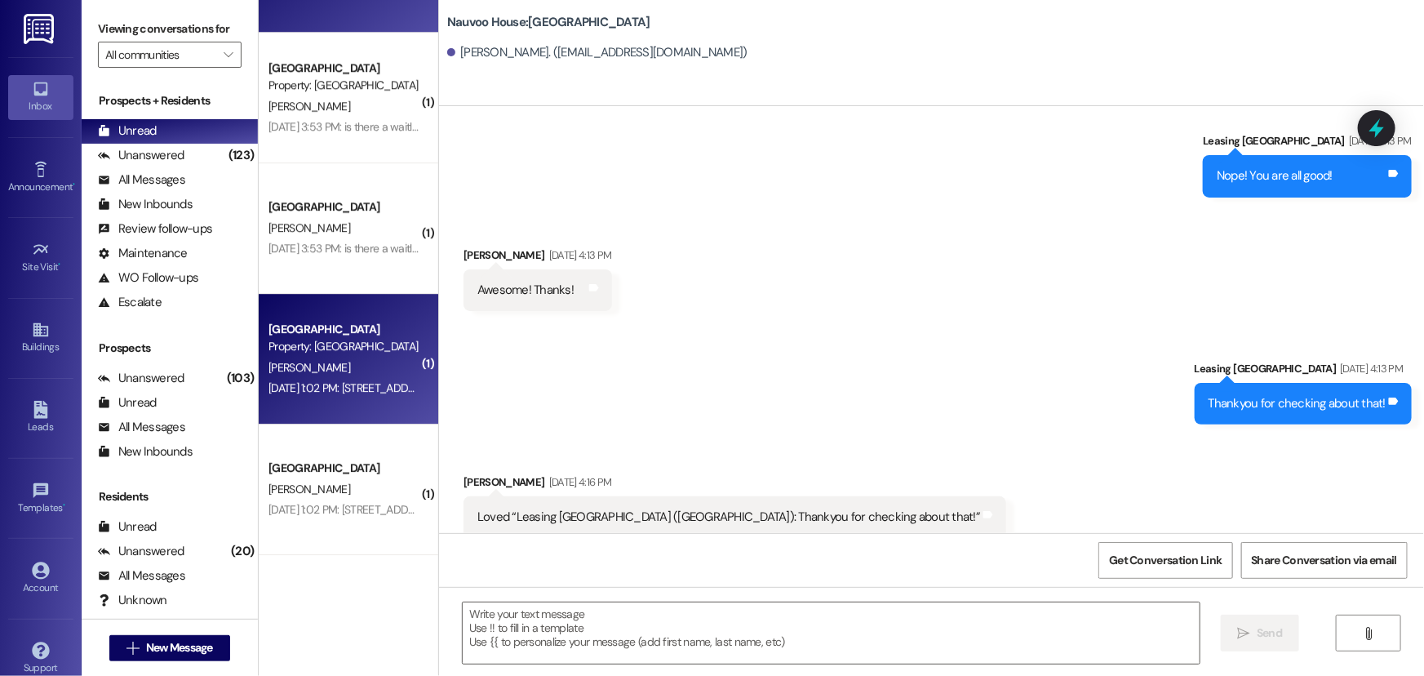
scroll to position [2299, 0]
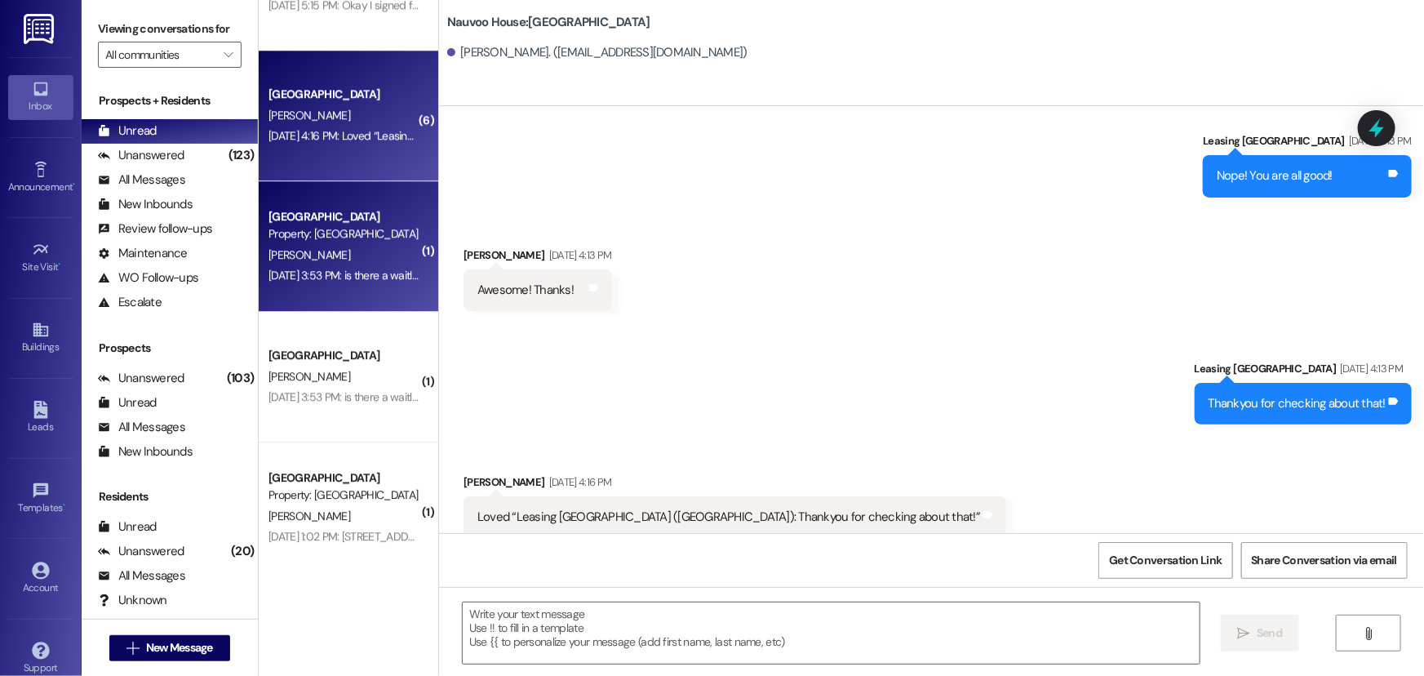
click at [318, 294] on div "[GEOGRAPHIC_DATA] Prospect Property: [GEOGRAPHIC_DATA] [PERSON_NAME] [DATE] 3:5…" at bounding box center [348, 246] width 179 height 131
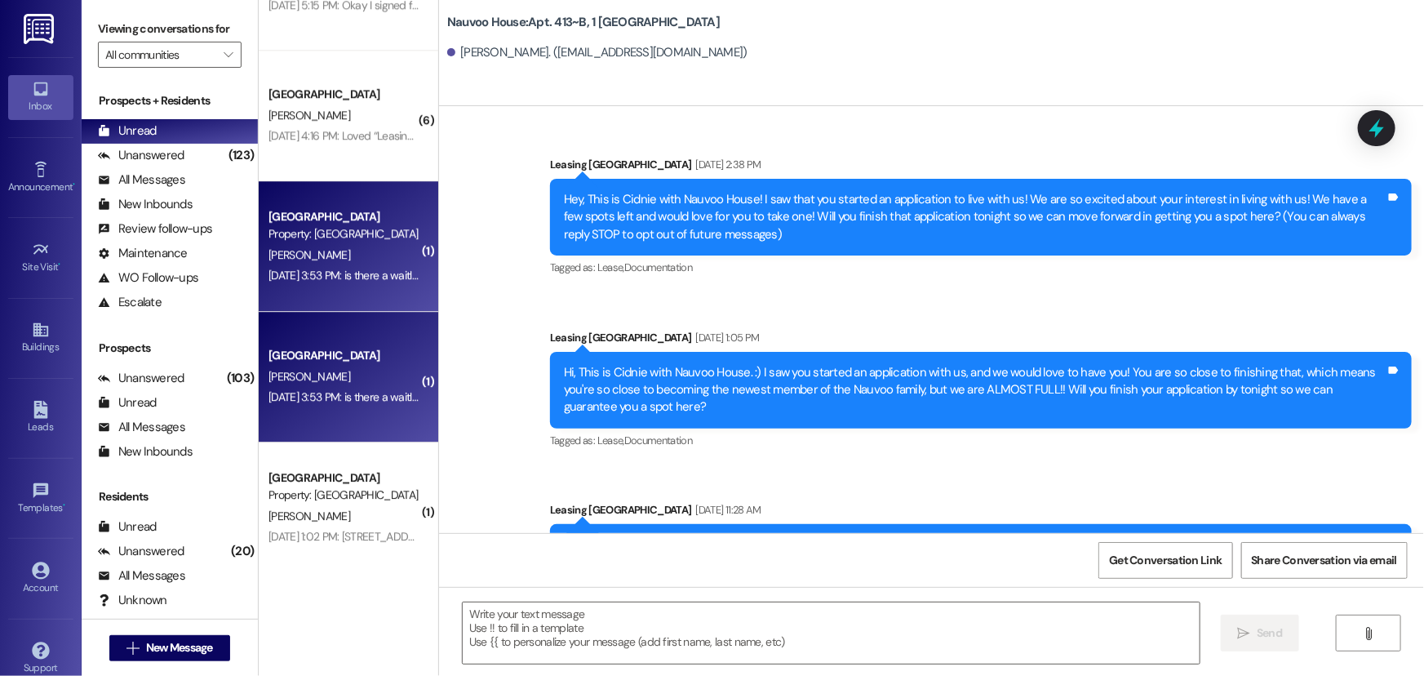
scroll to position [30913, 0]
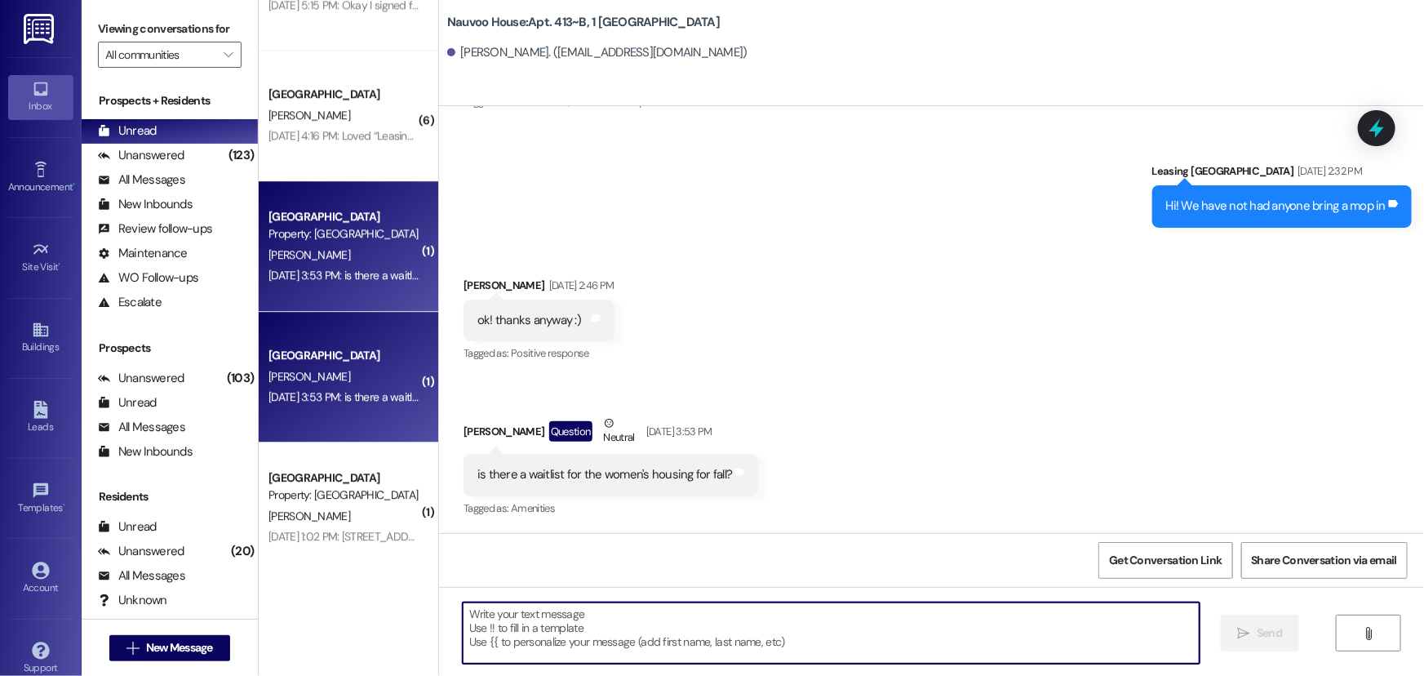
click at [552, 632] on textarea at bounding box center [831, 632] width 737 height 61
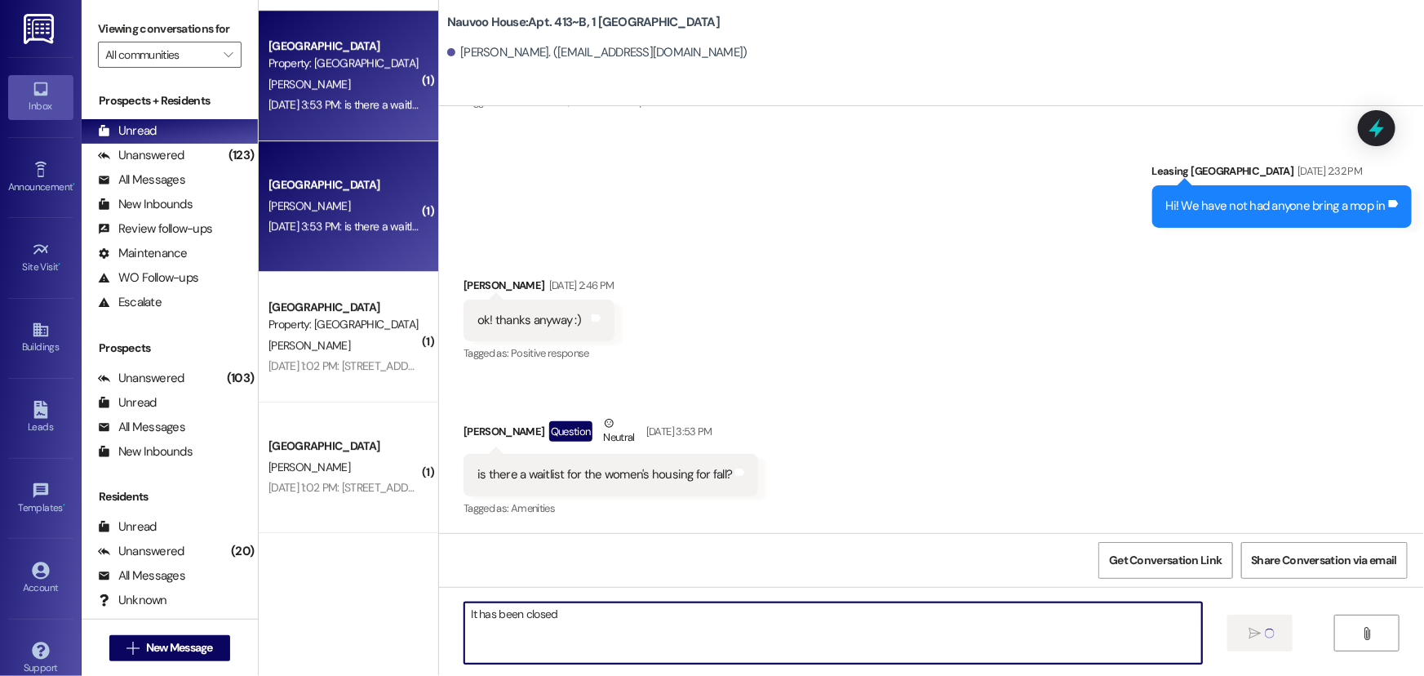
scroll to position [2595, 0]
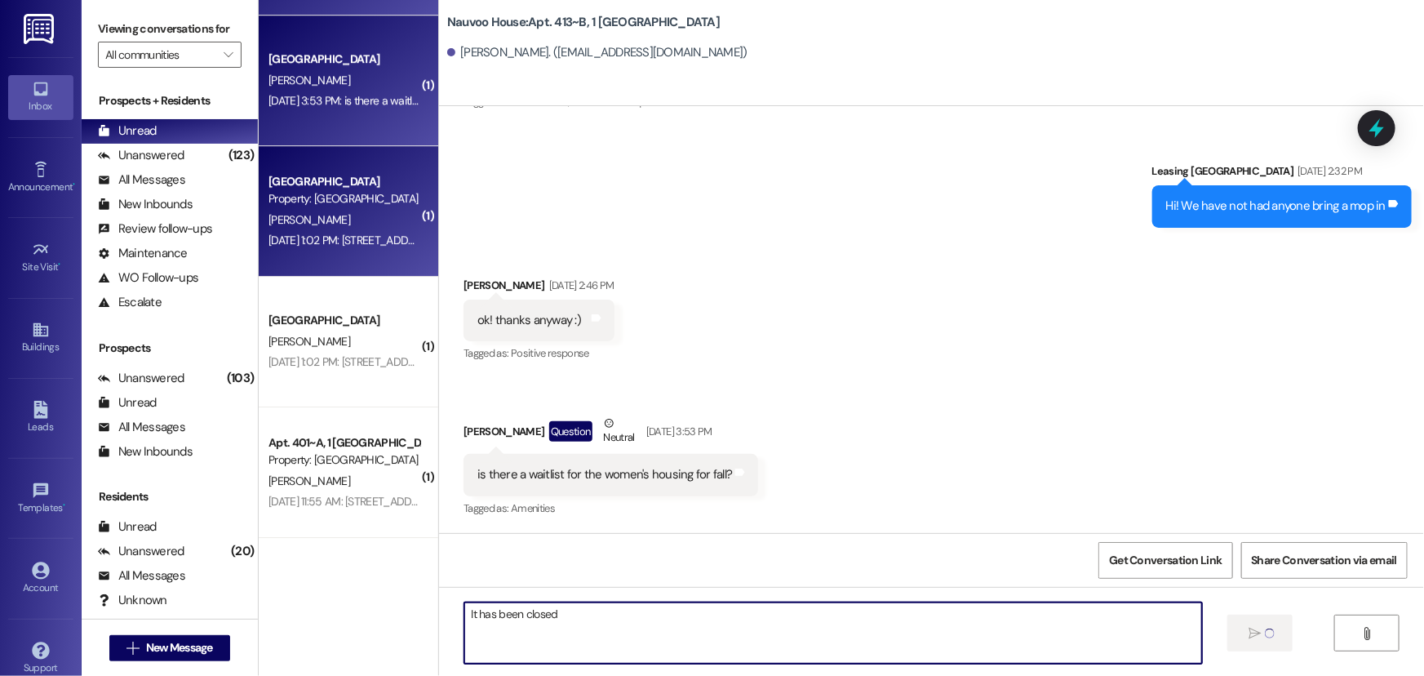
type textarea "It has been closed"
click at [340, 213] on div "[PERSON_NAME]" at bounding box center [344, 220] width 154 height 20
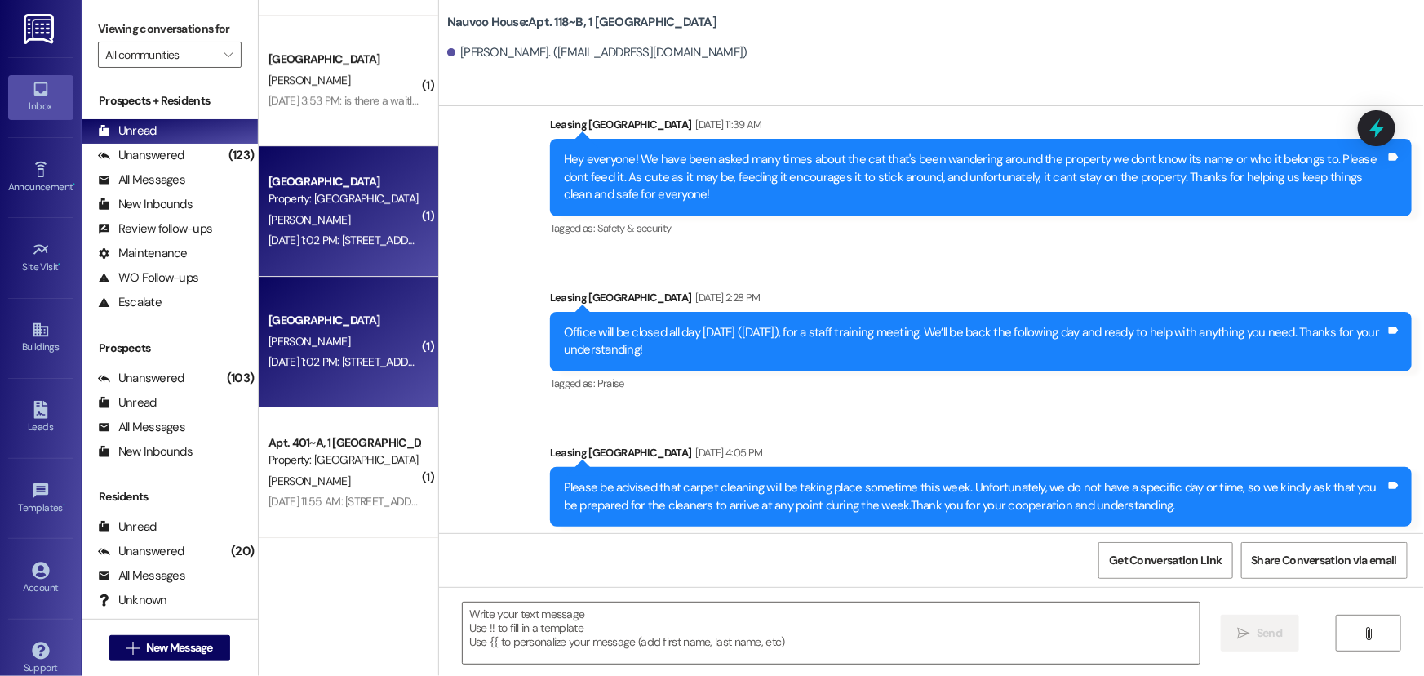
scroll to position [8238, 0]
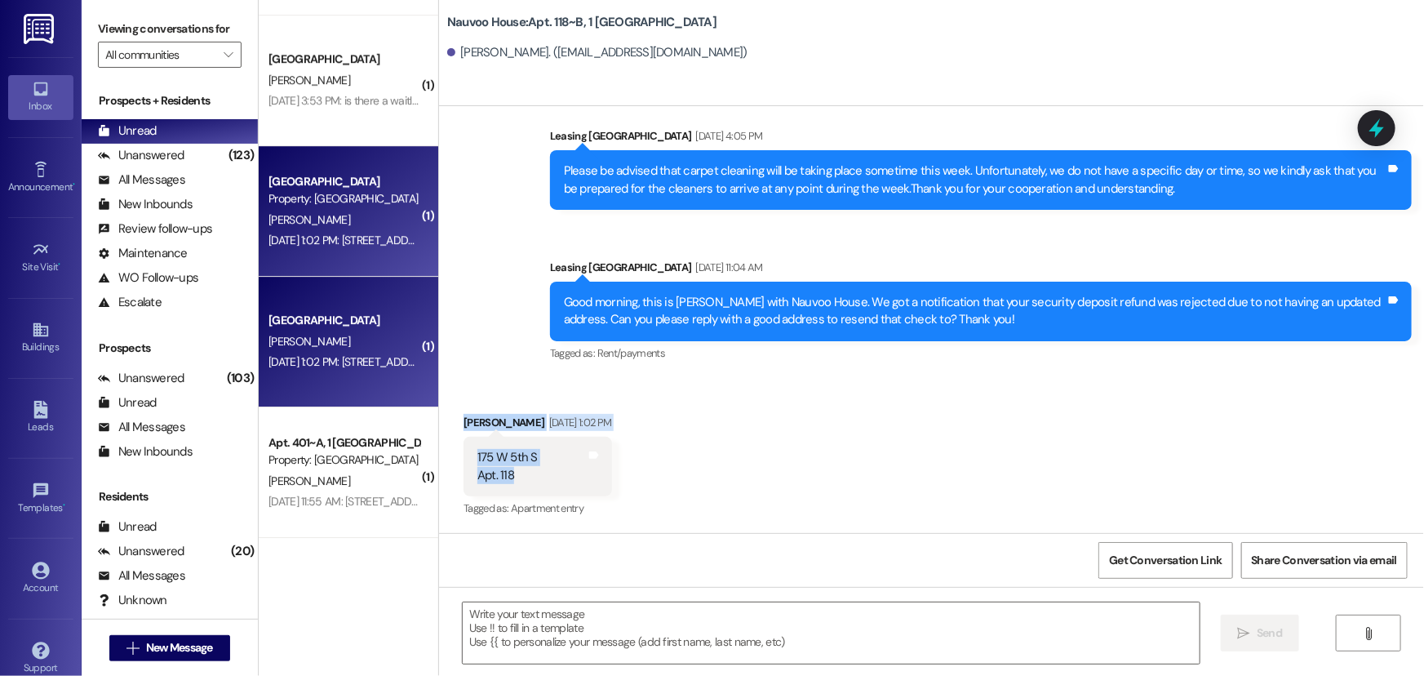
drag, startPoint x: 525, startPoint y: 475, endPoint x: 452, endPoint y: 412, distance: 96.6
click at [452, 412] on div "Received via SMS [PERSON_NAME] [DATE] 1:02 PM [STREET_ADDRESS] Tags and notes T…" at bounding box center [537, 466] width 172 height 131
copy div "[PERSON_NAME] [DATE] 1:02 PM [STREET_ADDRESS]"
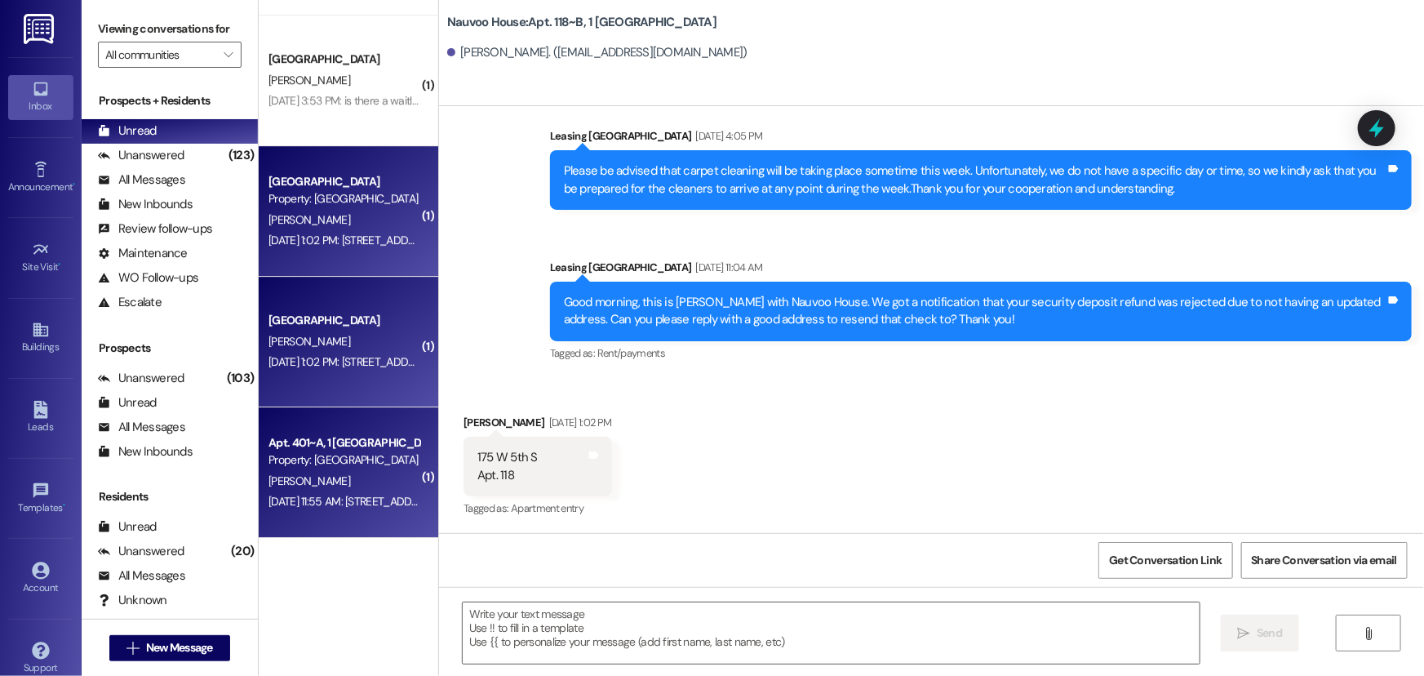
click at [340, 504] on div "[DATE] 11:55 AM: [STREET_ADDRESS] [DATE] 11:55 AM: [STREET_ADDRESS]" at bounding box center [353, 501] width 170 height 15
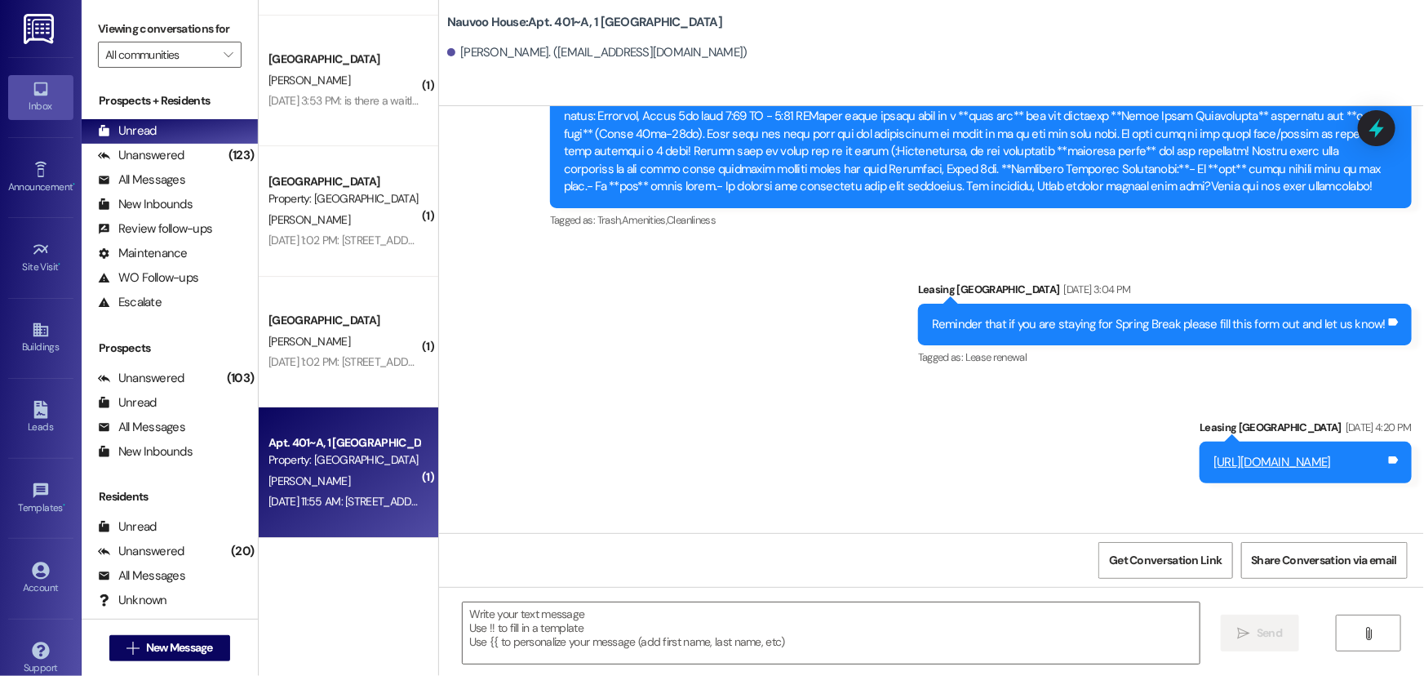
scroll to position [10320, 0]
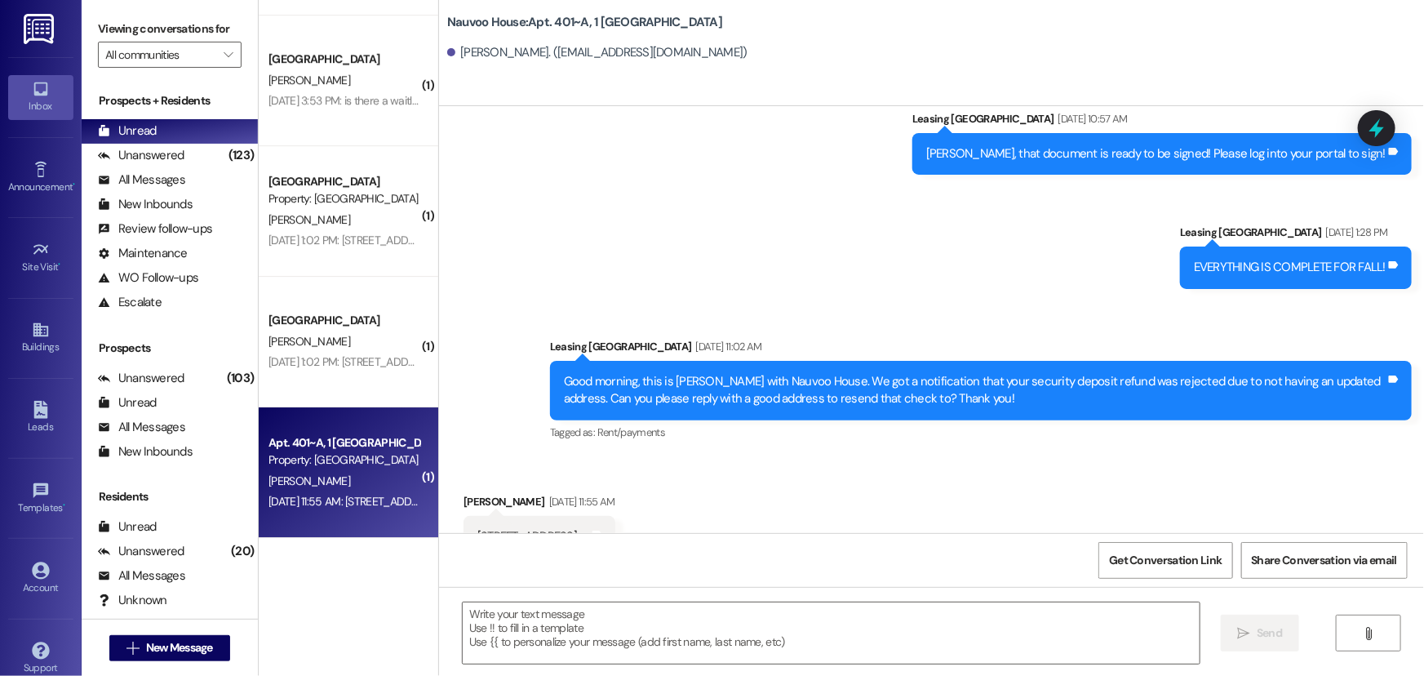
drag, startPoint x: 645, startPoint y: 501, endPoint x: 449, endPoint y: 469, distance: 198.4
click at [451, 481] on div "Received via SMS [PERSON_NAME] [DATE] 11:55 AM [STREET_ADDRESS] Tags and notes" at bounding box center [539, 525] width 176 height 89
copy div "[PERSON_NAME] [DATE] 11:55 AM [STREET_ADDRESS]"
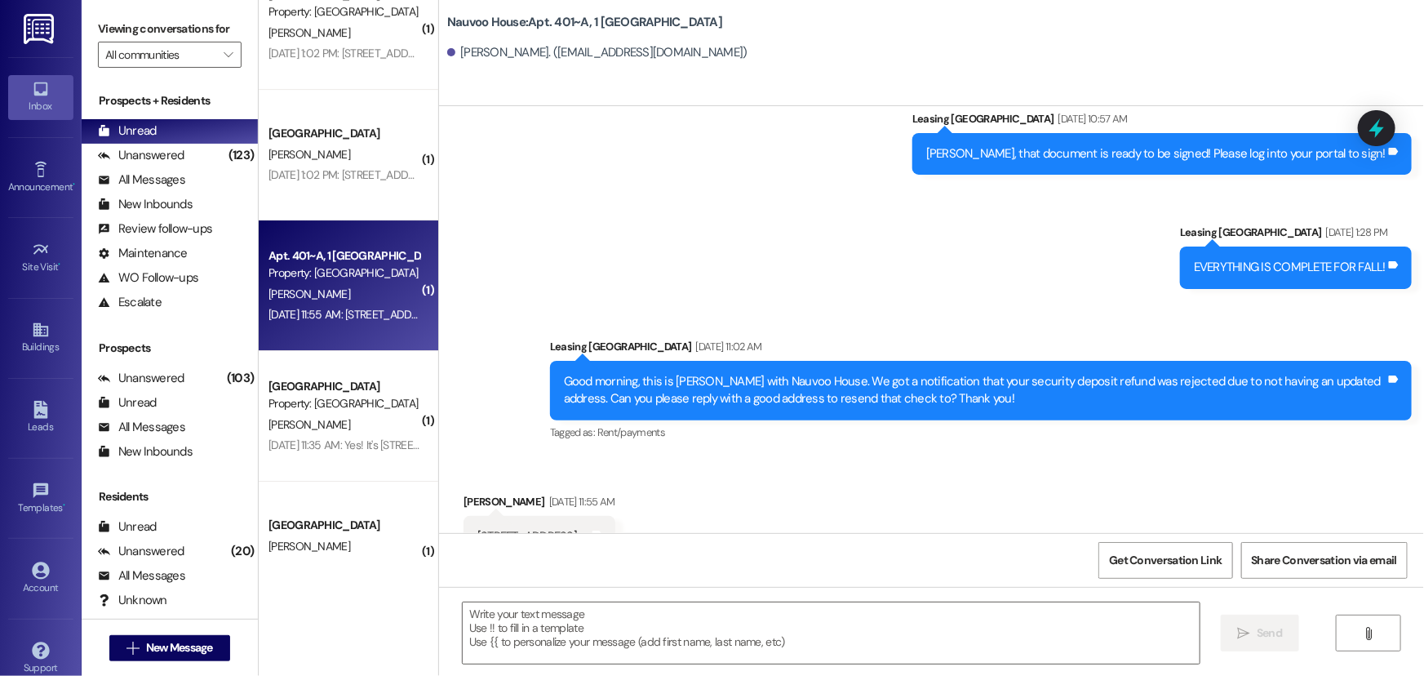
scroll to position [2818, 0]
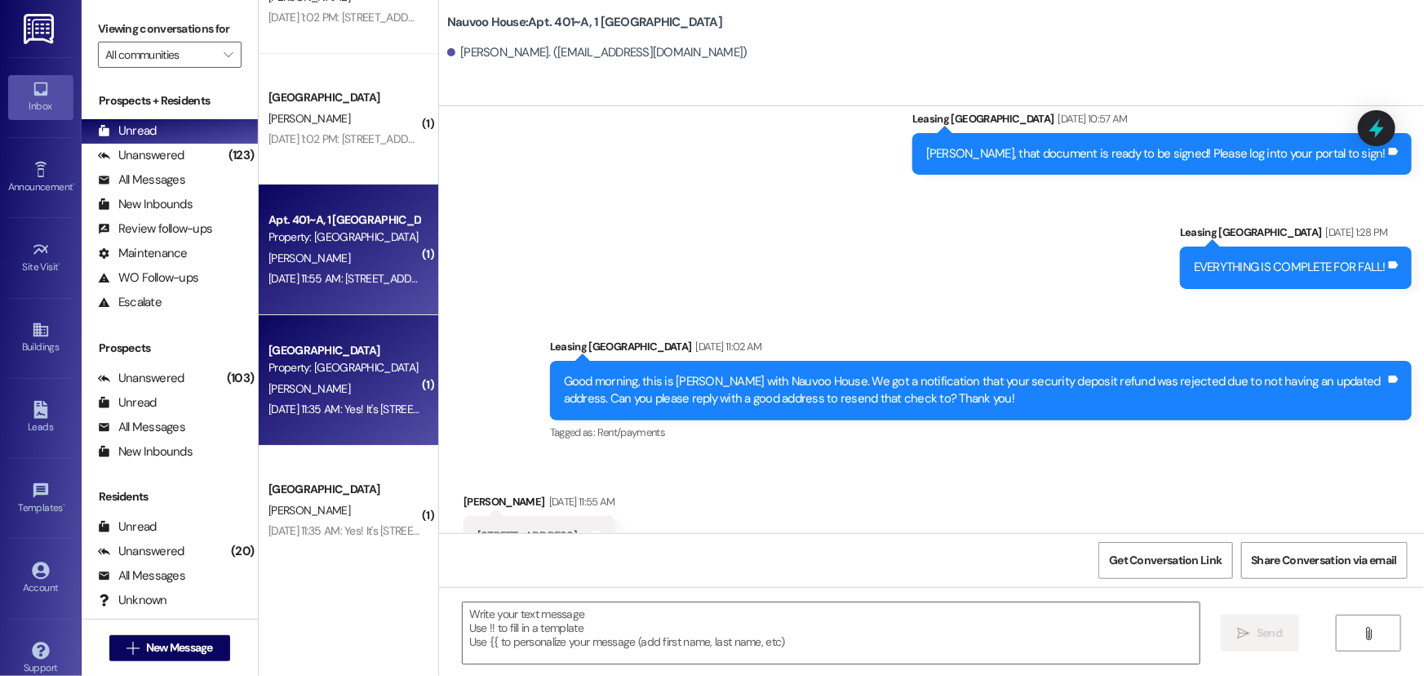
click at [284, 381] on span "[PERSON_NAME]" at bounding box center [309, 388] width 82 height 15
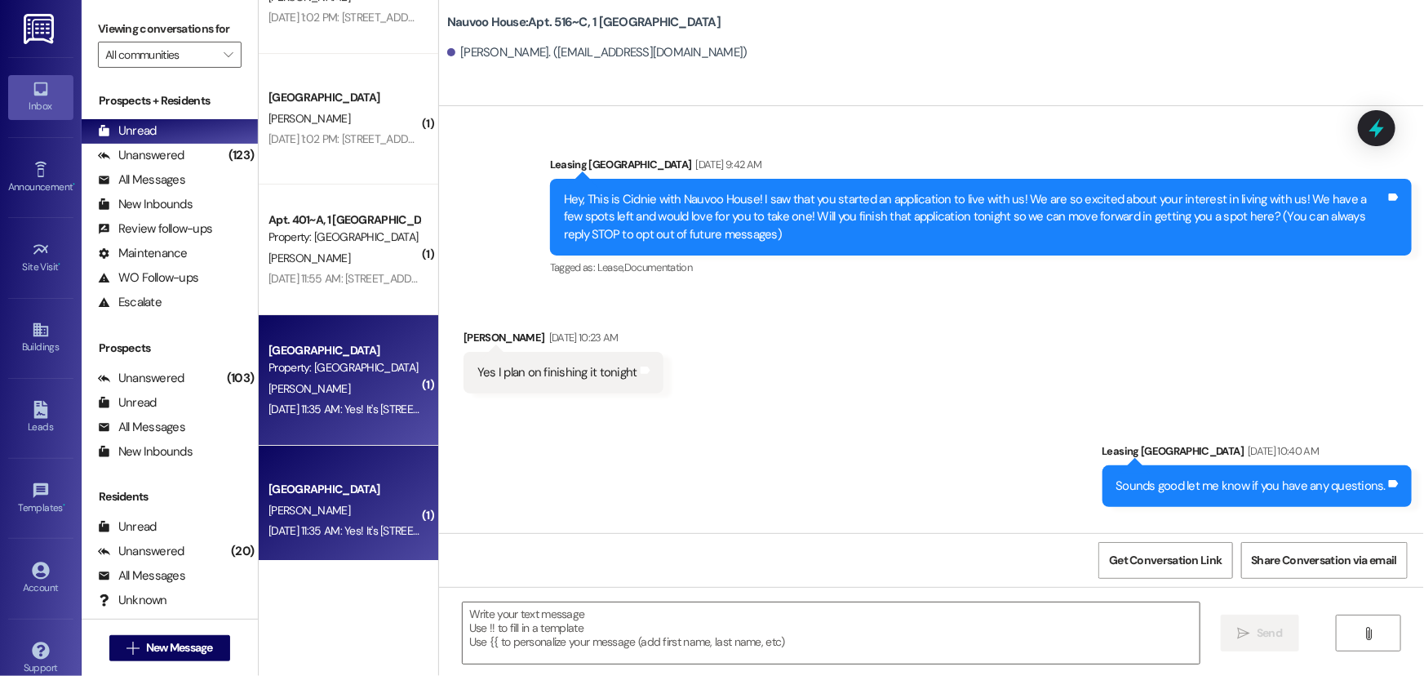
scroll to position [23601, 0]
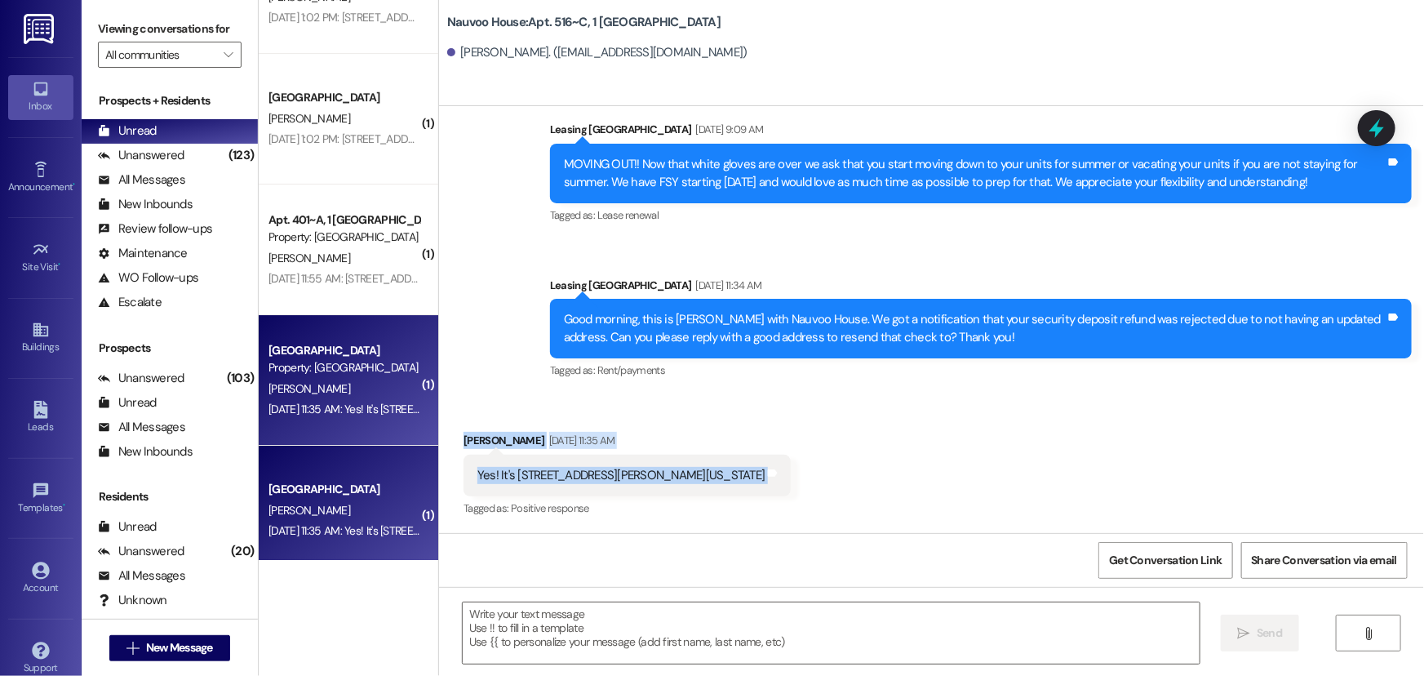
drag, startPoint x: 741, startPoint y: 478, endPoint x: 446, endPoint y: 436, distance: 297.6
click at [451, 436] on div "Received via SMS [PERSON_NAME] [DATE] 11:35 AM Yes! It's [STREET_ADDRESS][PERSO…" at bounding box center [627, 475] width 352 height 113
copy div "[PERSON_NAME] [DATE] 11:35 AM Yes! It's [STREET_ADDRESS][PERSON_NAME][US_STATE]…"
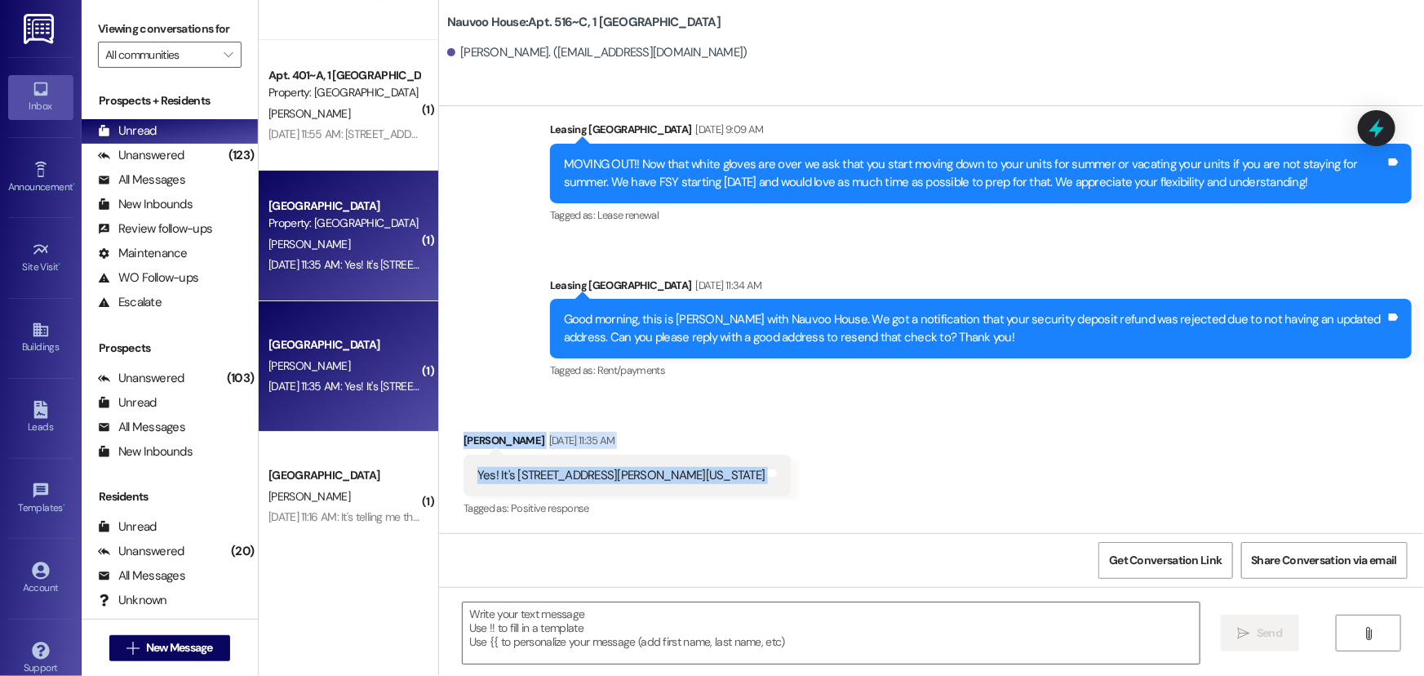
scroll to position [2964, 0]
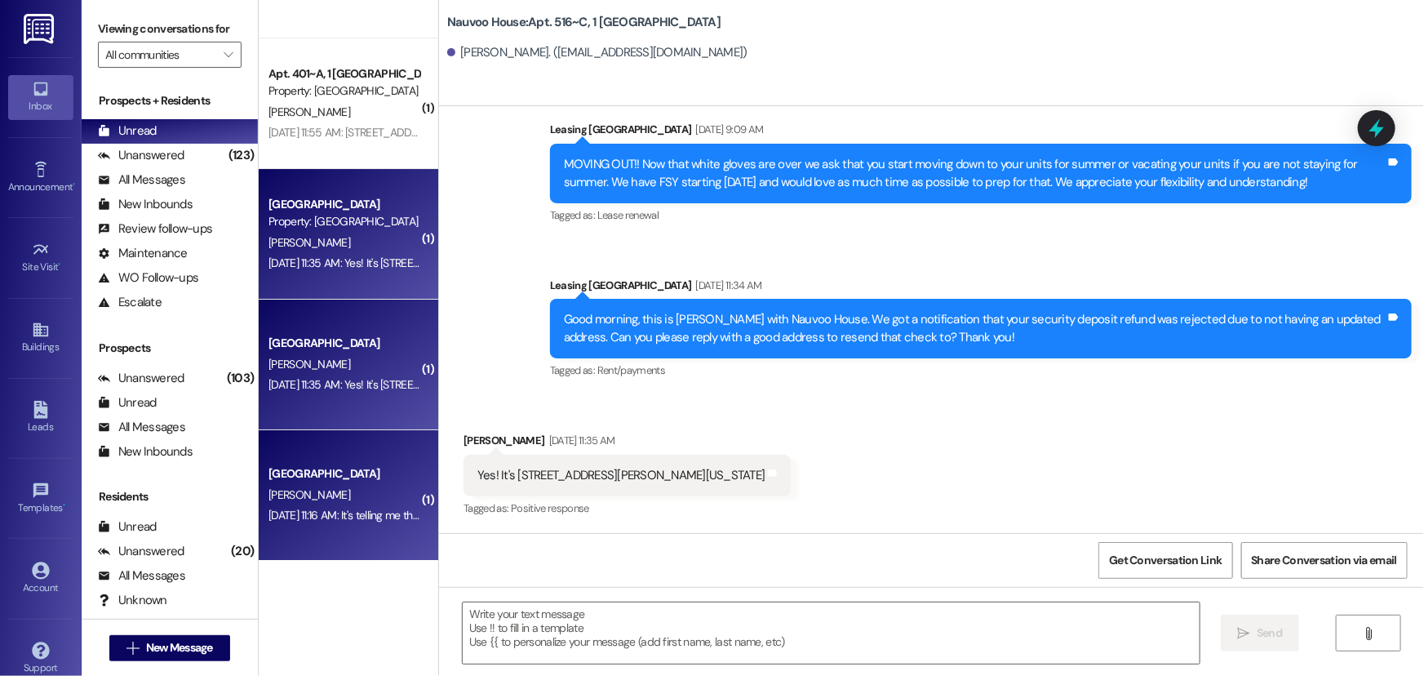
click at [312, 472] on div "[GEOGRAPHIC_DATA]" at bounding box center [343, 473] width 151 height 17
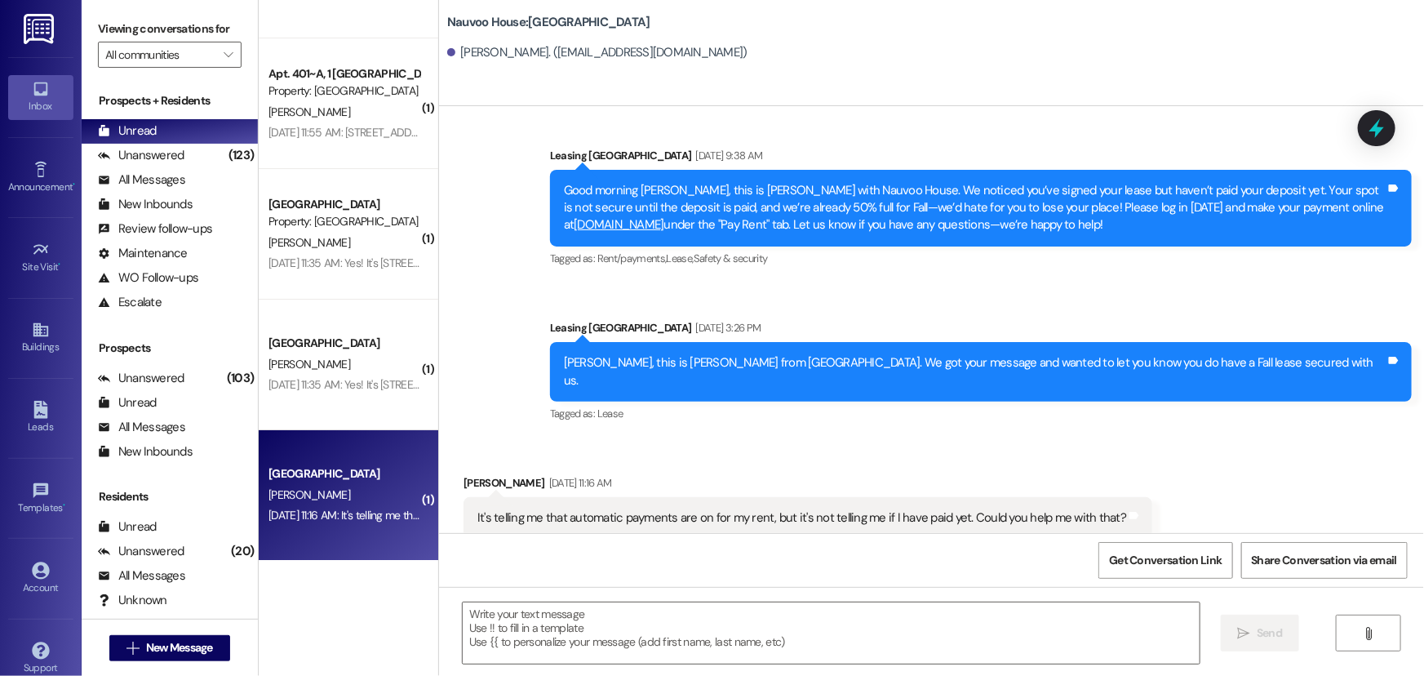
scroll to position [183, 0]
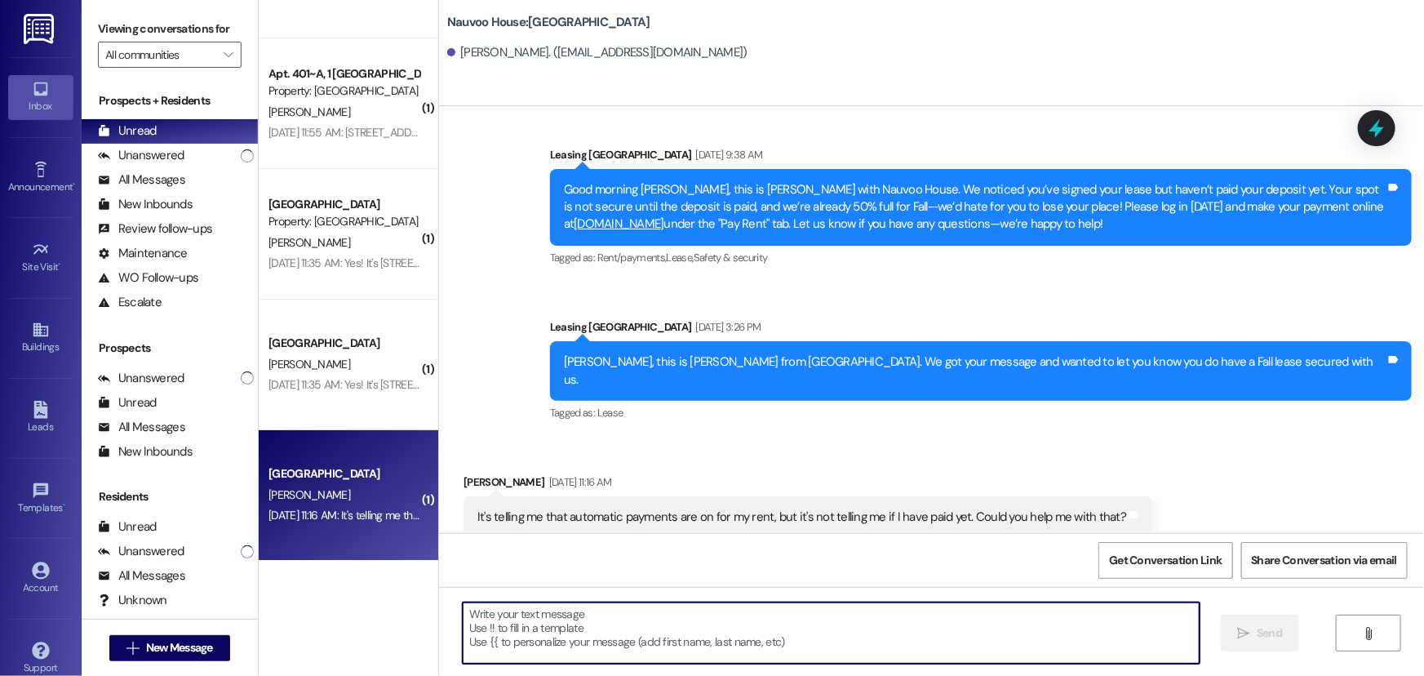
click at [627, 624] on textarea at bounding box center [831, 632] width 737 height 61
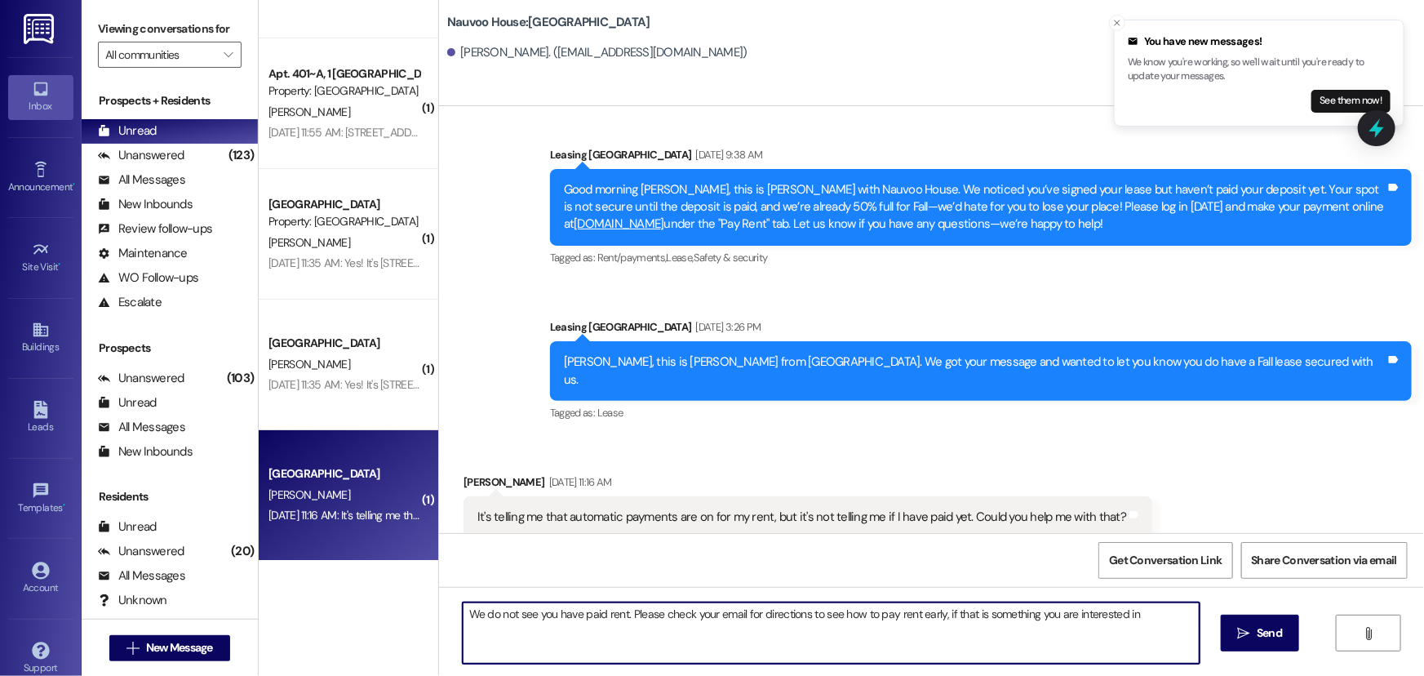
type textarea "We do not see you have paid rent. Please check your email for directions to see…"
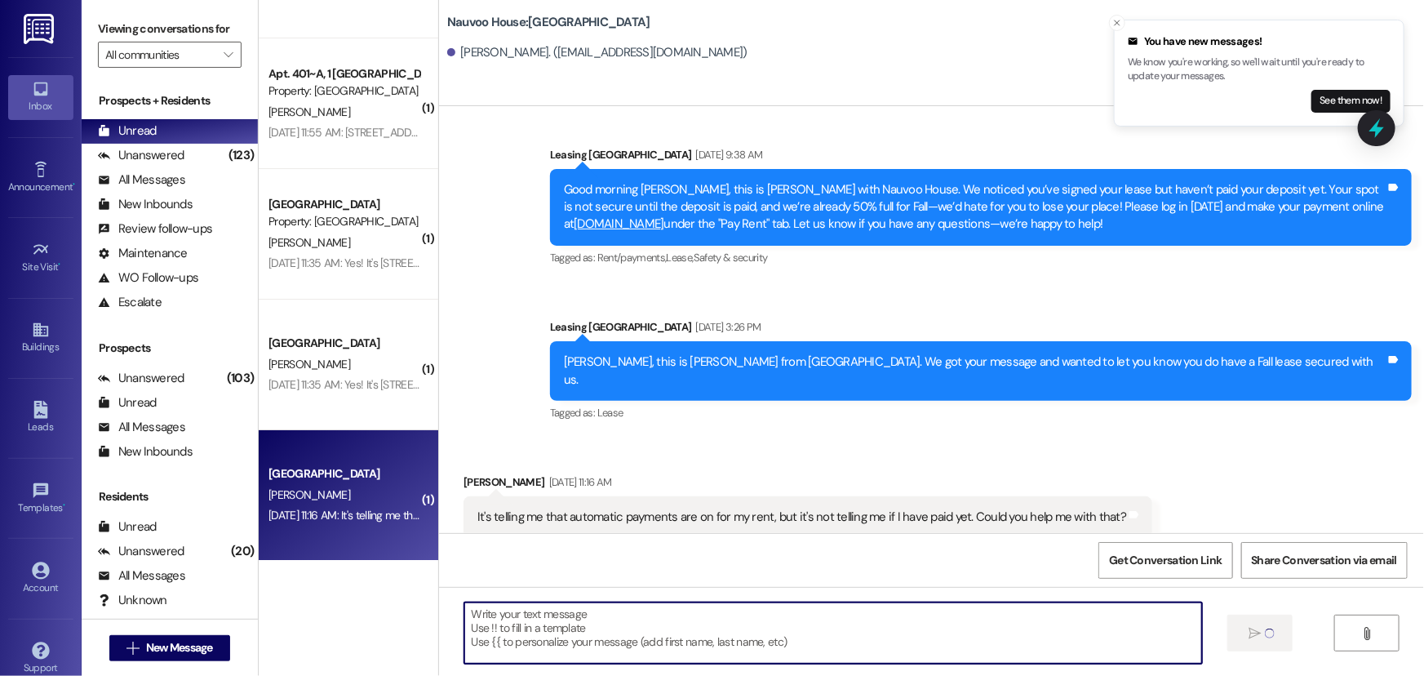
scroll to position [182, 0]
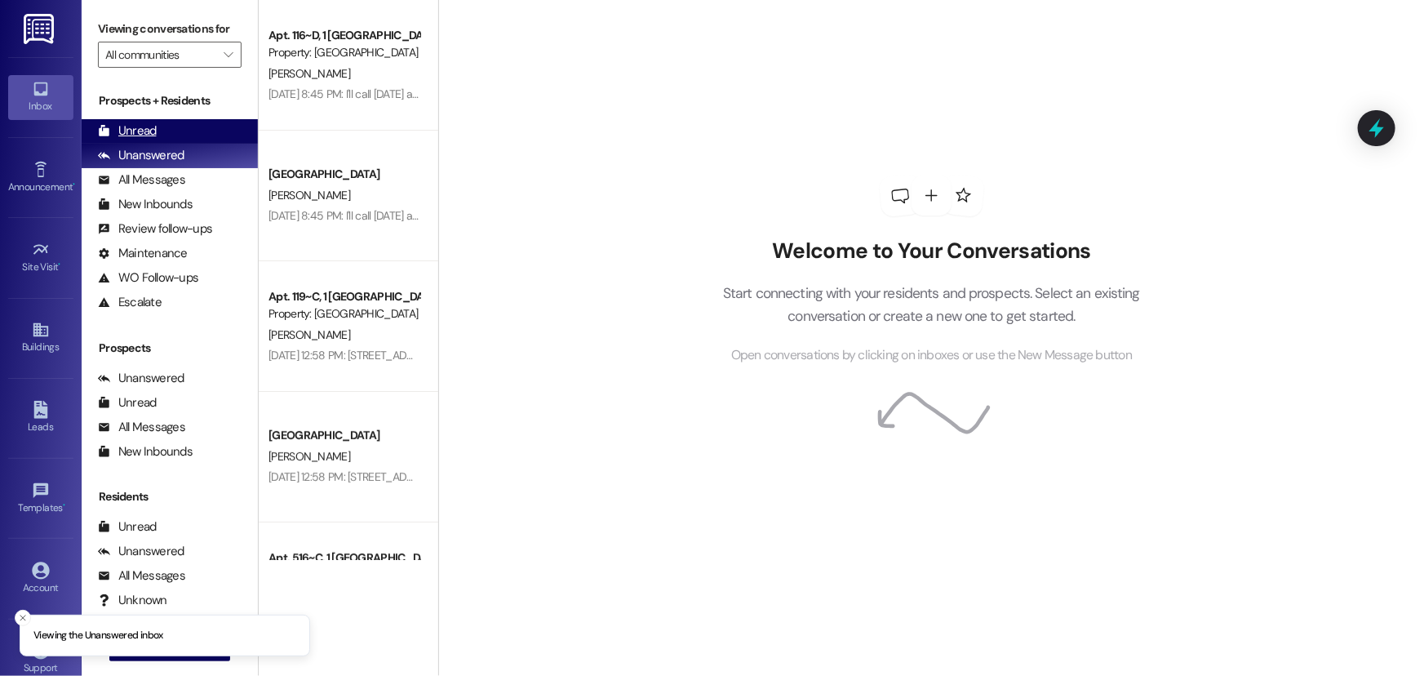
click at [147, 128] on div "Unread" at bounding box center [127, 130] width 59 height 17
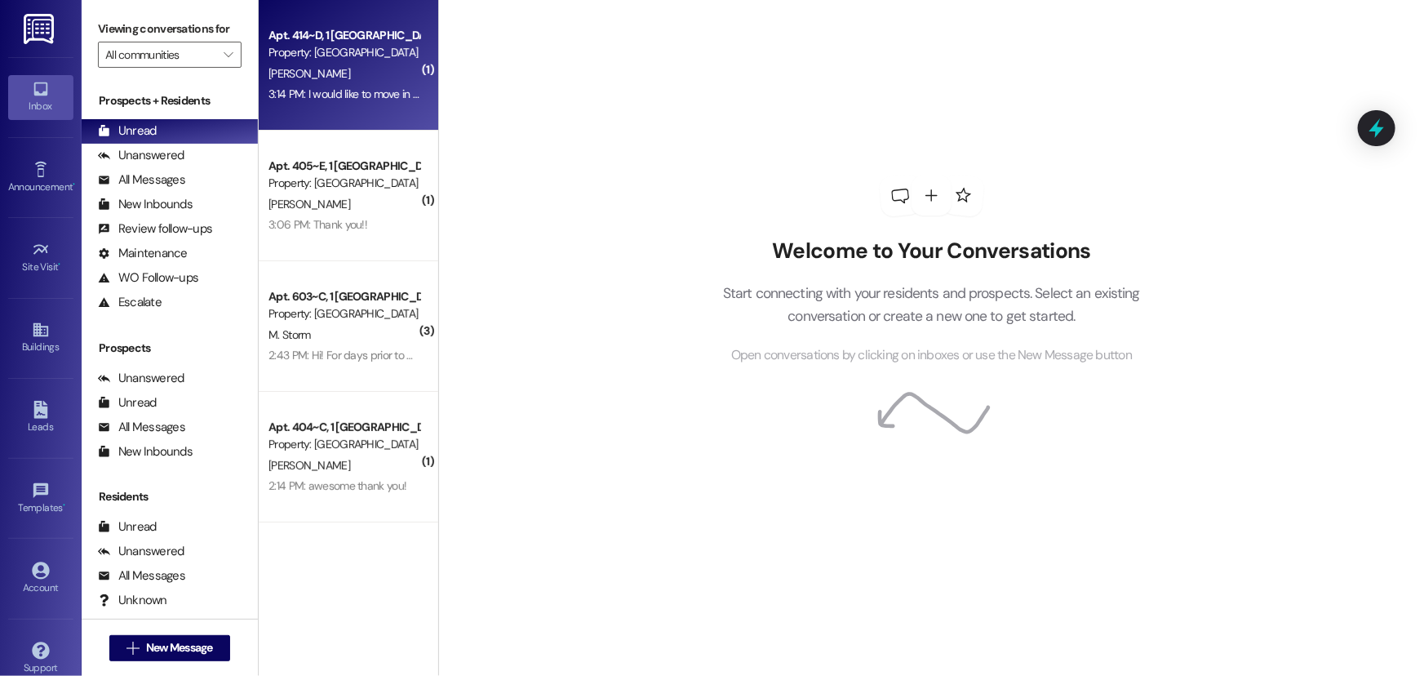
click at [362, 71] on div "[PERSON_NAME]" at bounding box center [344, 74] width 154 height 20
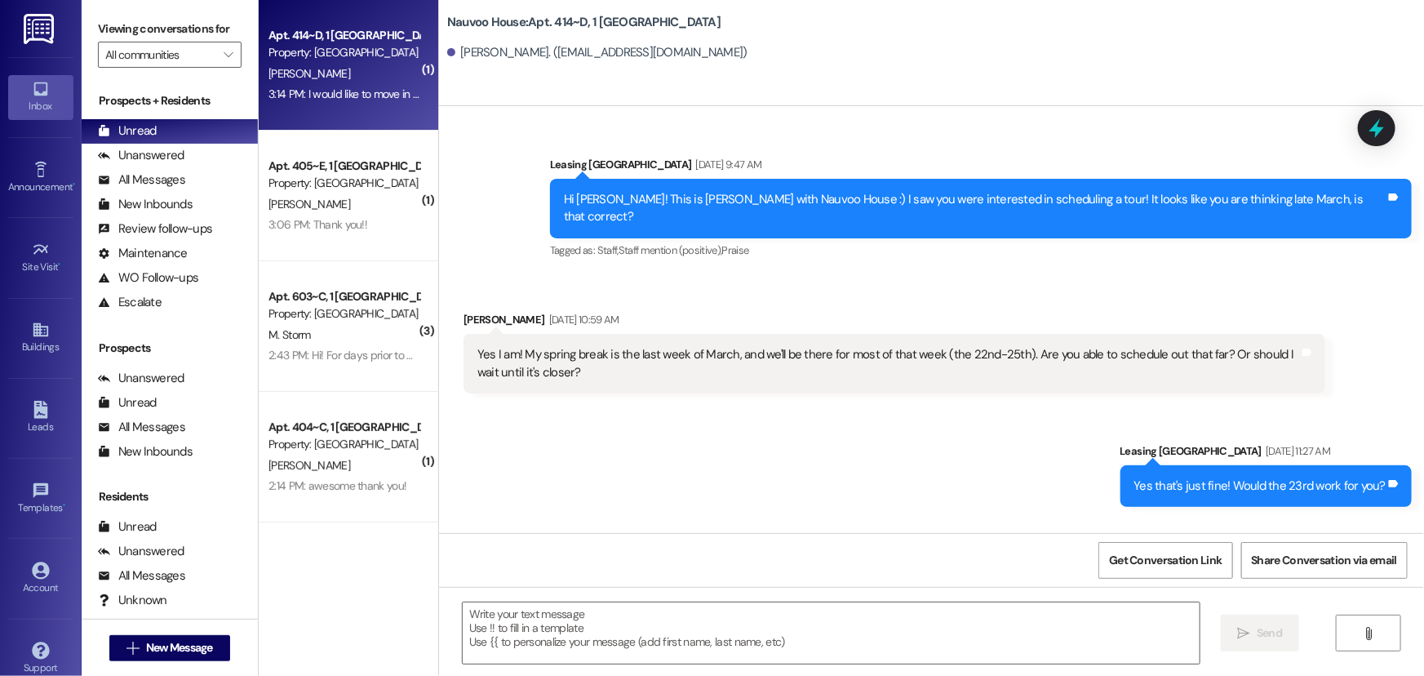
scroll to position [50074, 0]
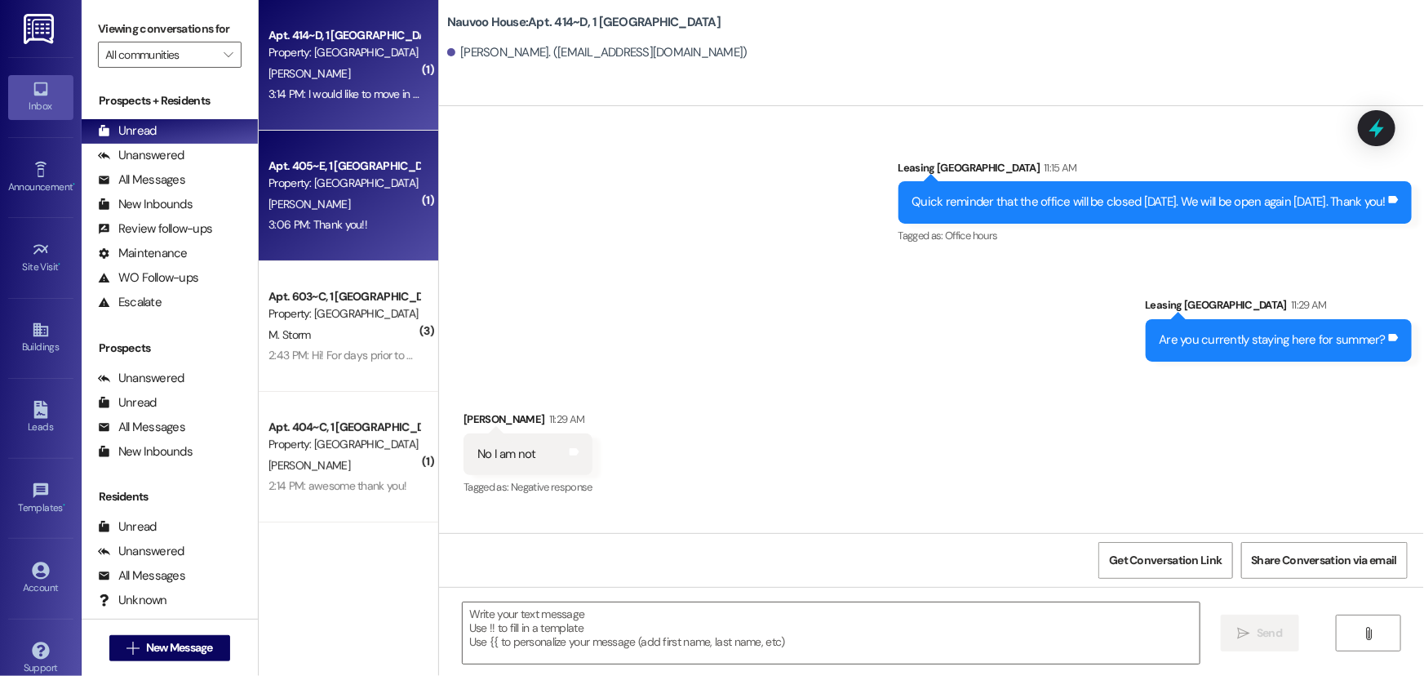
click at [351, 234] on div "3:06 PM: Thank you!! 3:06 PM: Thank you!!" at bounding box center [344, 225] width 154 height 20
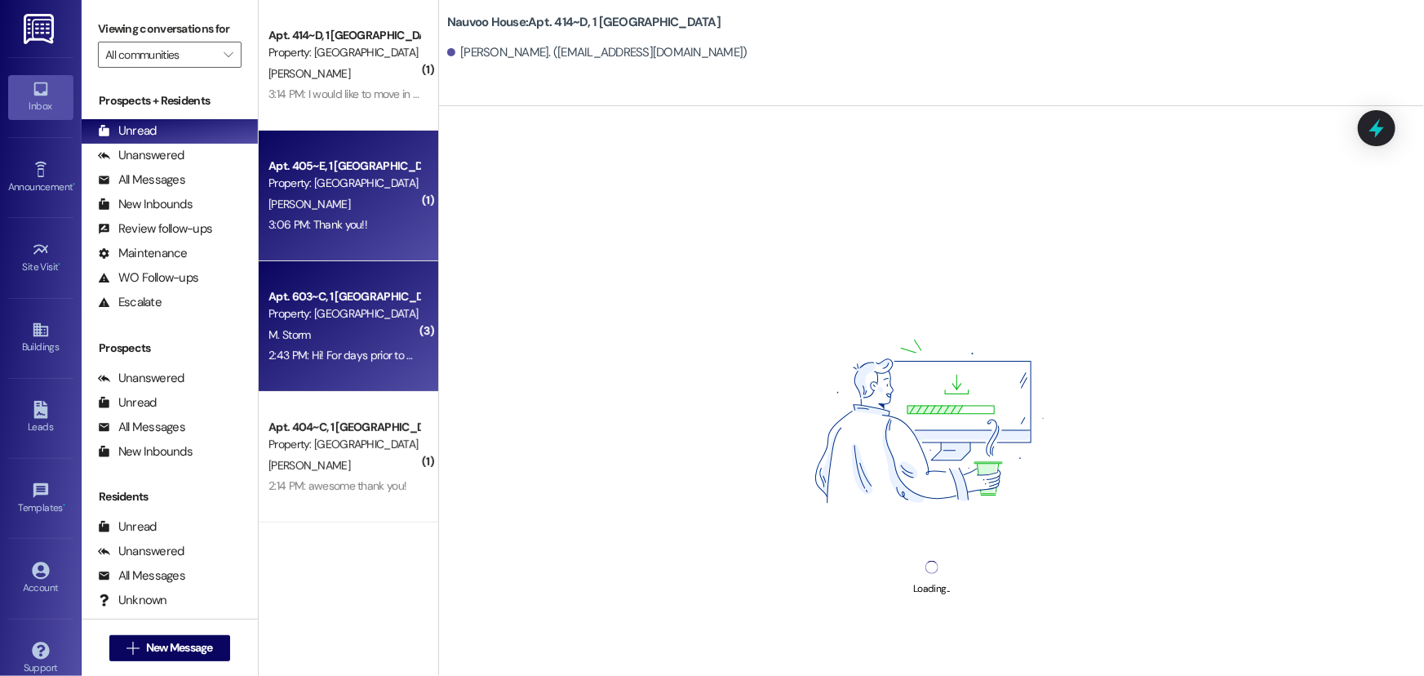
click at [364, 356] on div "2:43 PM: Hi! For days prior to move in day, can I park in the Nauvoo parking lo…" at bounding box center [546, 355] width 556 height 15
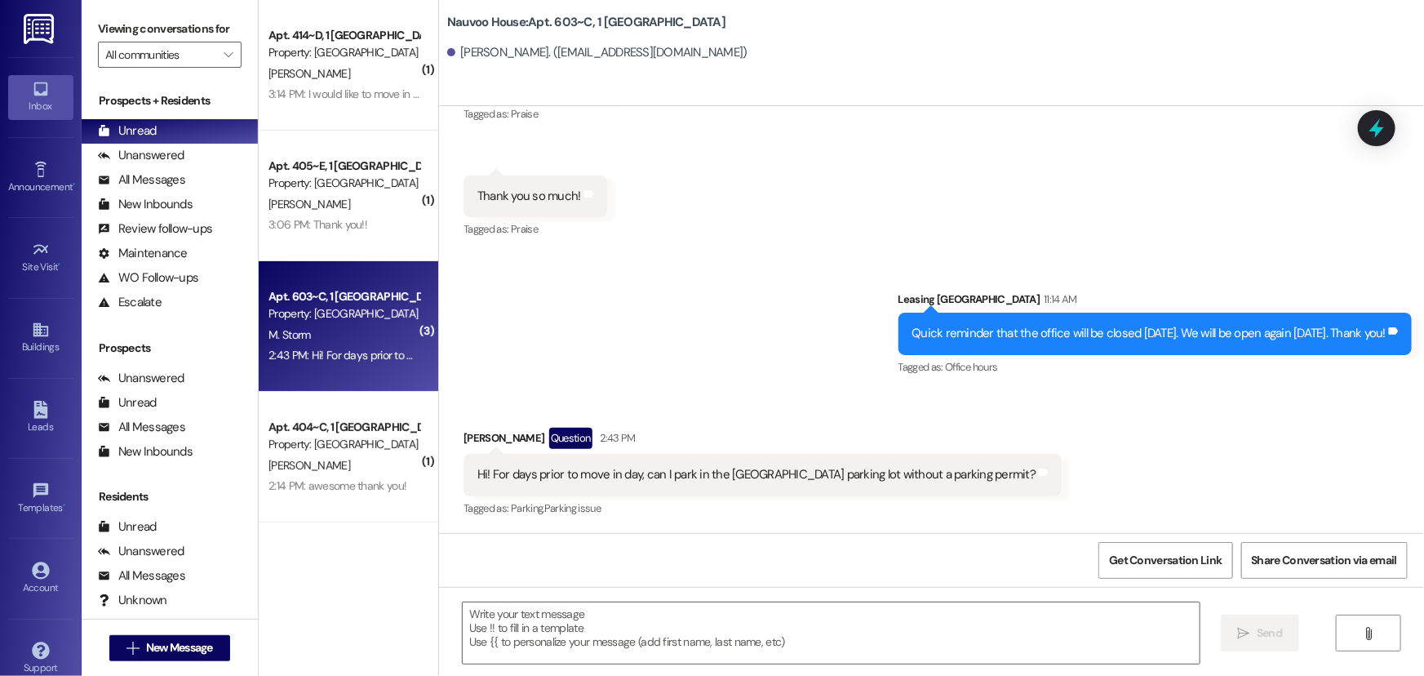
scroll to position [24738, 0]
click at [520, 627] on textarea at bounding box center [831, 632] width 737 height 61
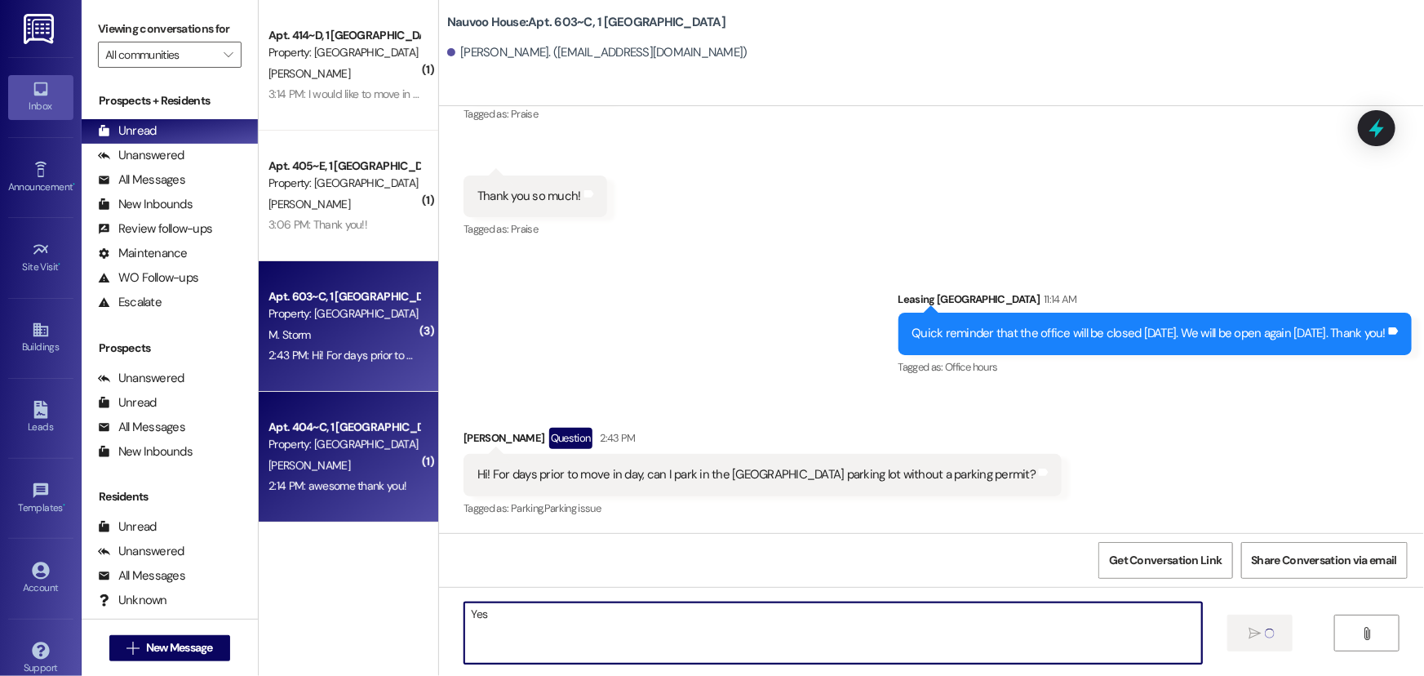
type textarea "Yes"
click at [346, 473] on div "[PERSON_NAME]" at bounding box center [344, 465] width 154 height 20
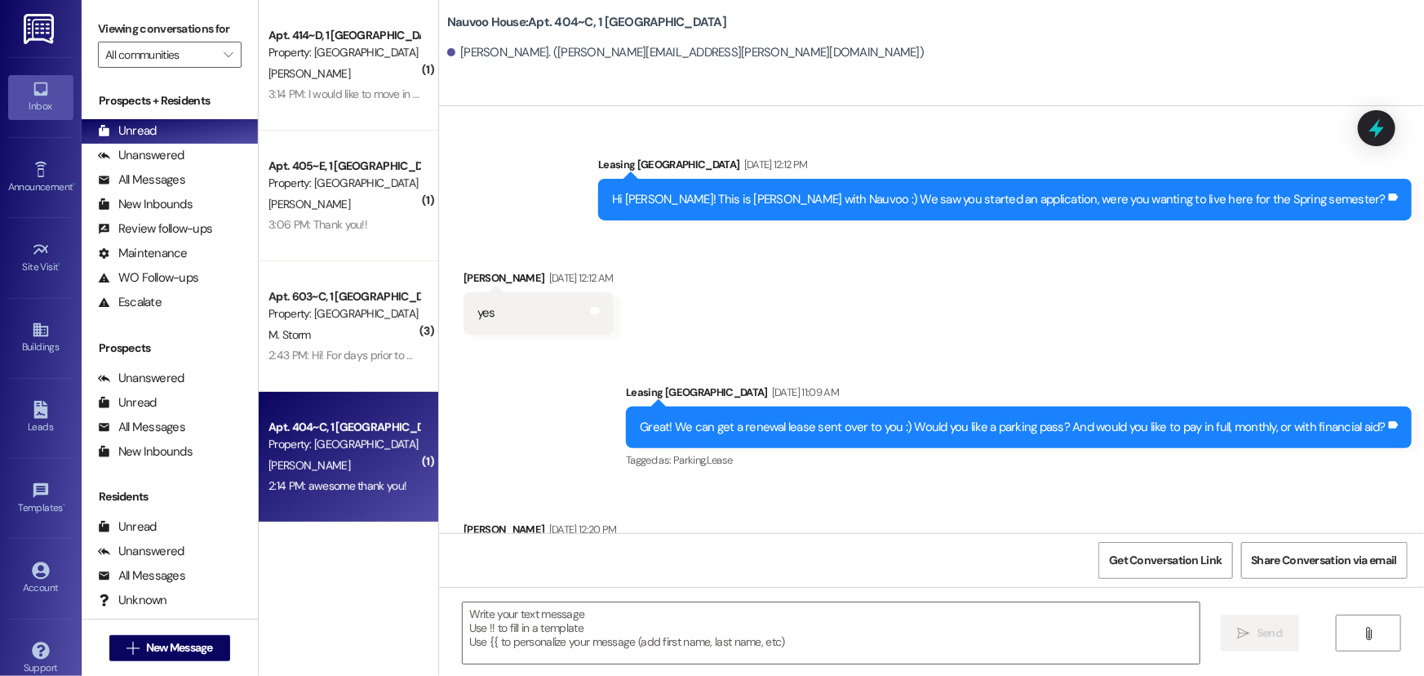
scroll to position [67797, 0]
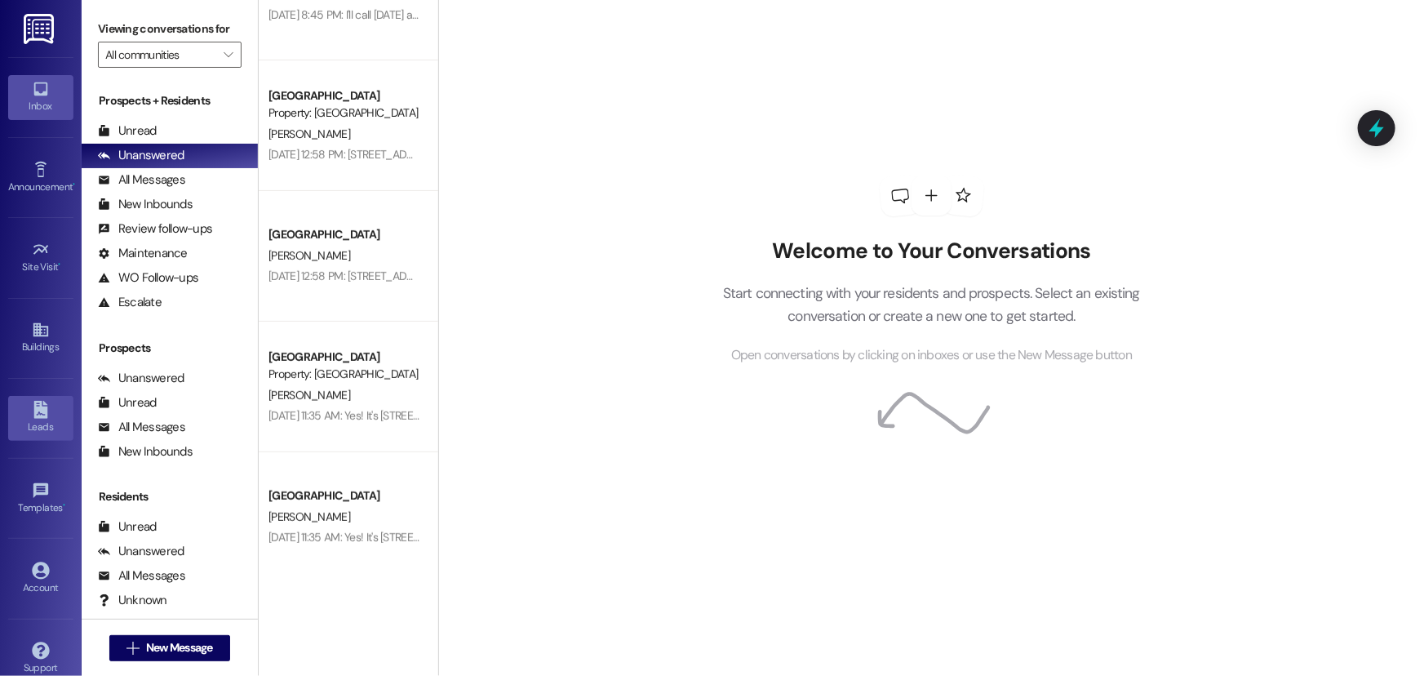
scroll to position [222, 0]
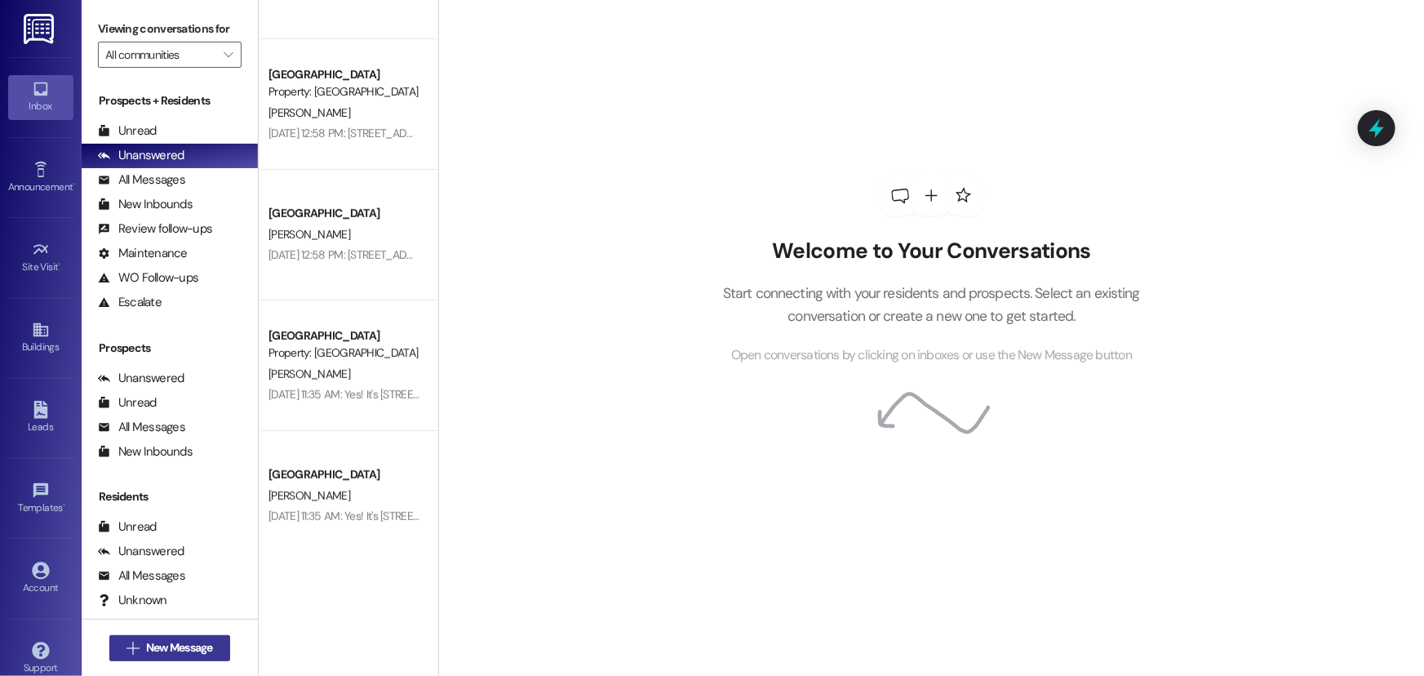
click at [135, 642] on span " New Message" at bounding box center [169, 647] width 93 height 17
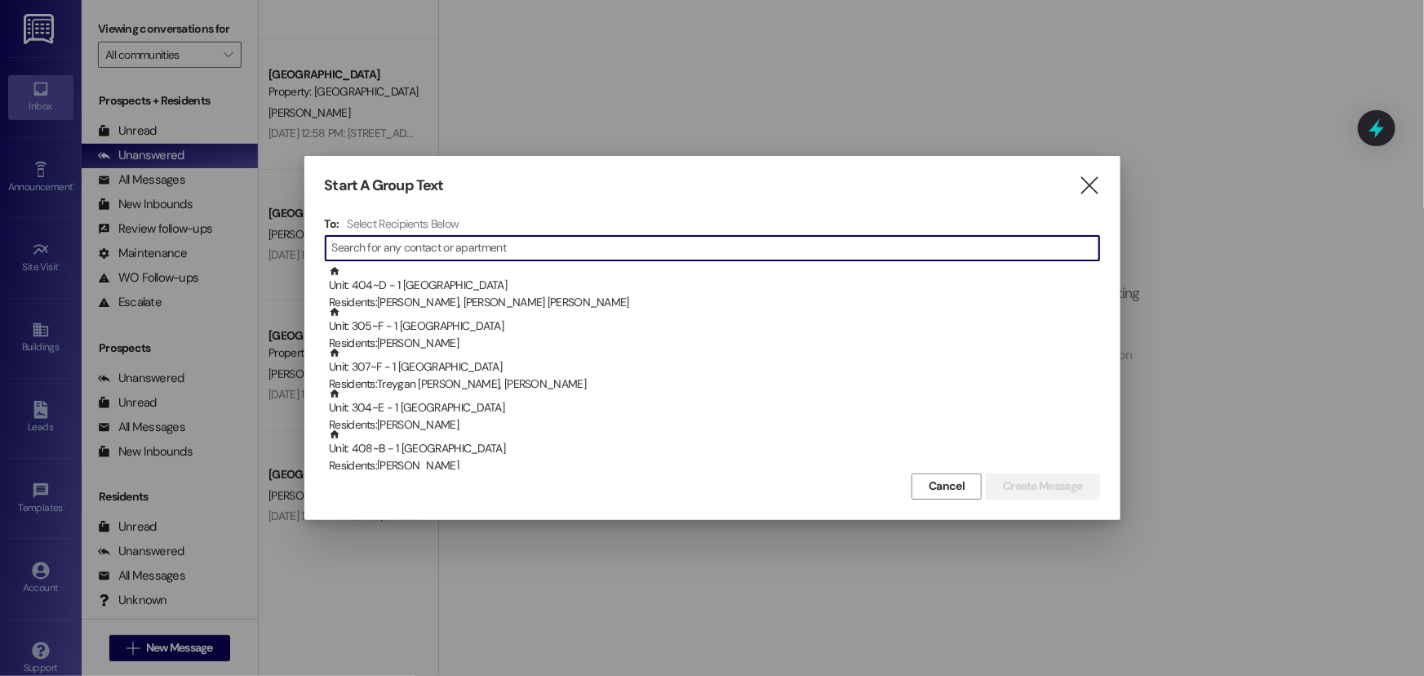
click at [395, 242] on input at bounding box center [715, 248] width 767 height 23
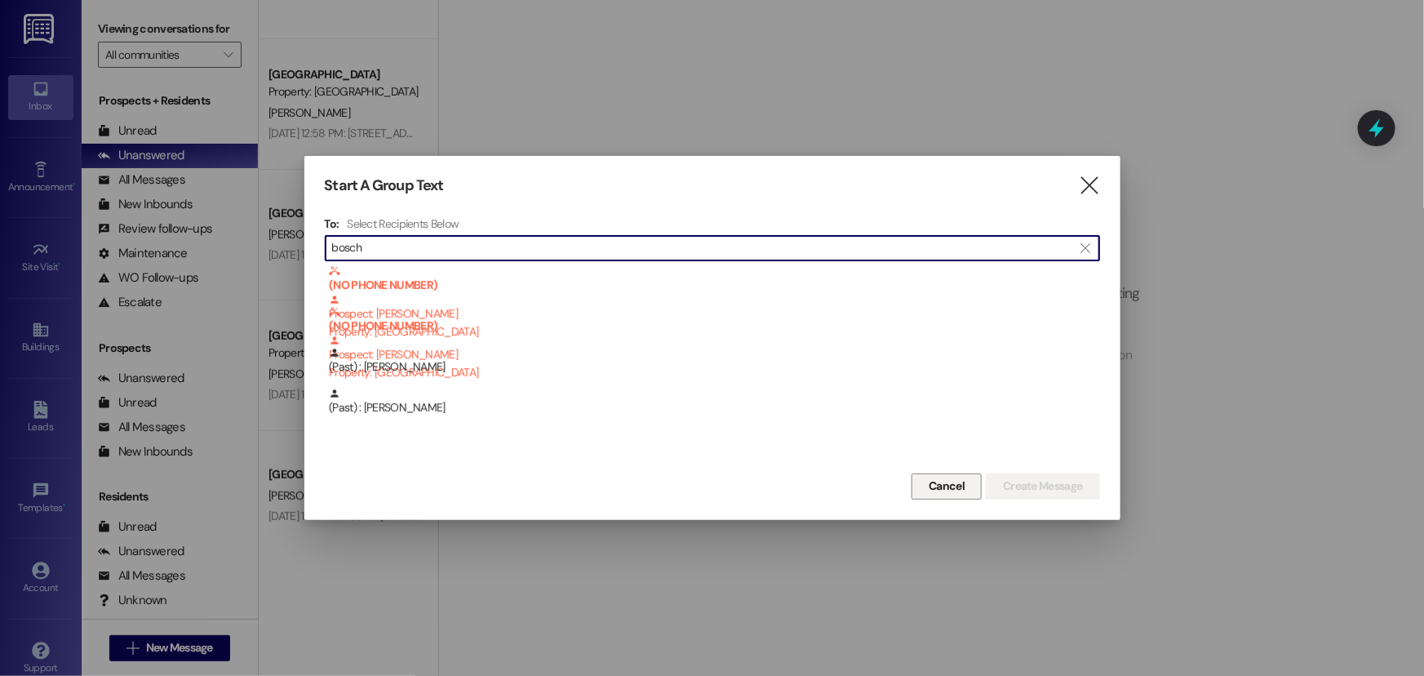
type input "bosch"
click at [951, 491] on span "Cancel" at bounding box center [946, 485] width 36 height 17
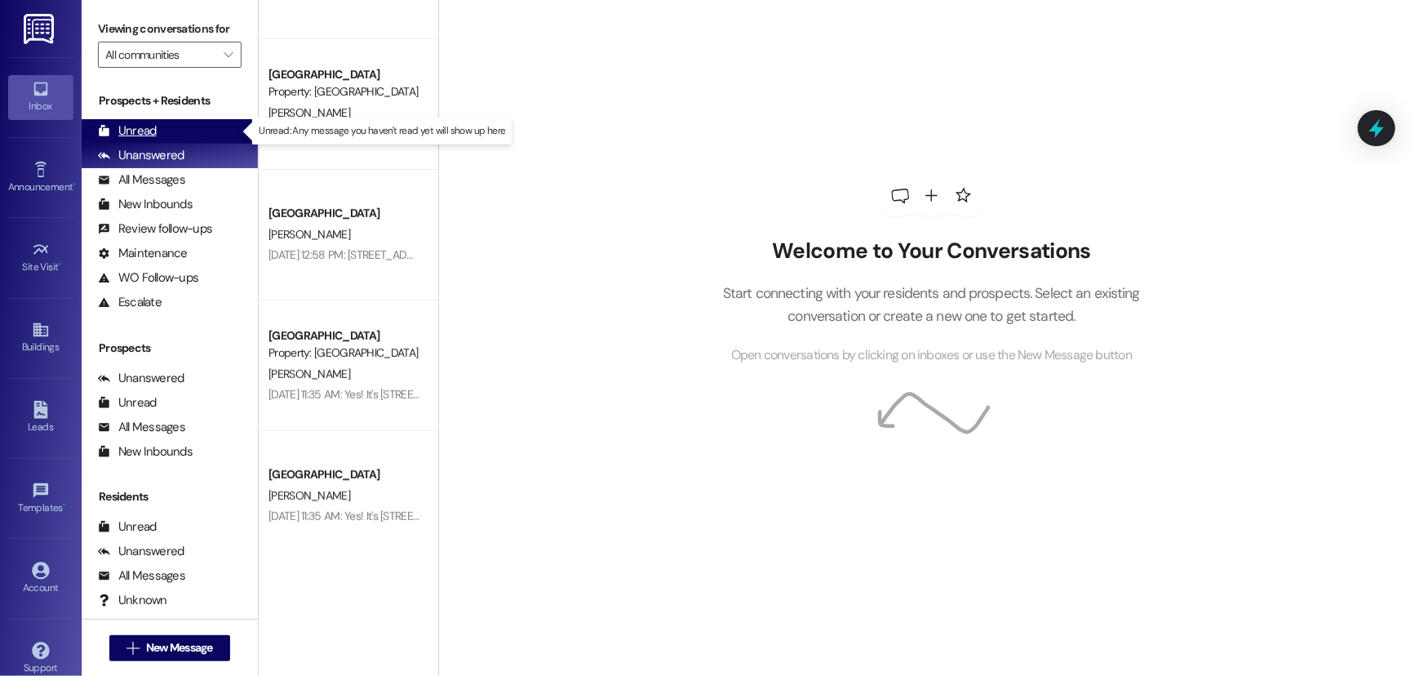
click at [174, 125] on div "Unread (0)" at bounding box center [170, 131] width 176 height 24
